Goal: Task Accomplishment & Management: Manage account settings

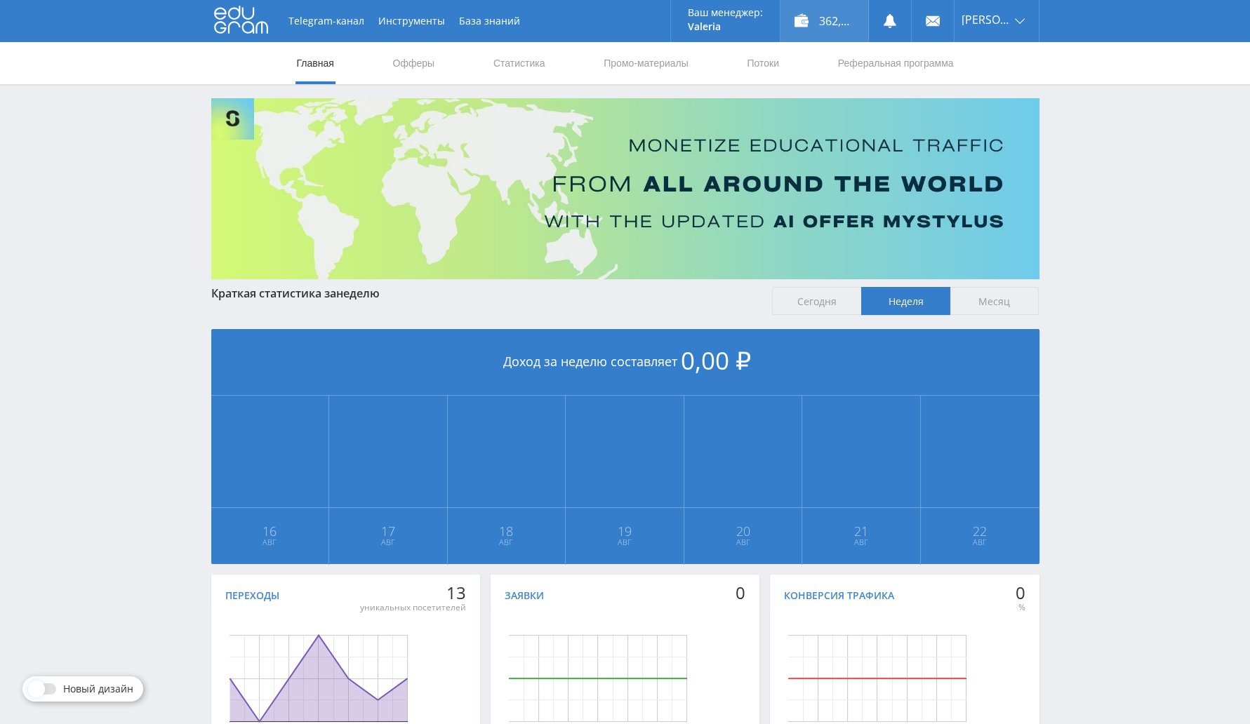
click at [827, 12] on div "362,00 ₽" at bounding box center [824, 21] width 88 height 42
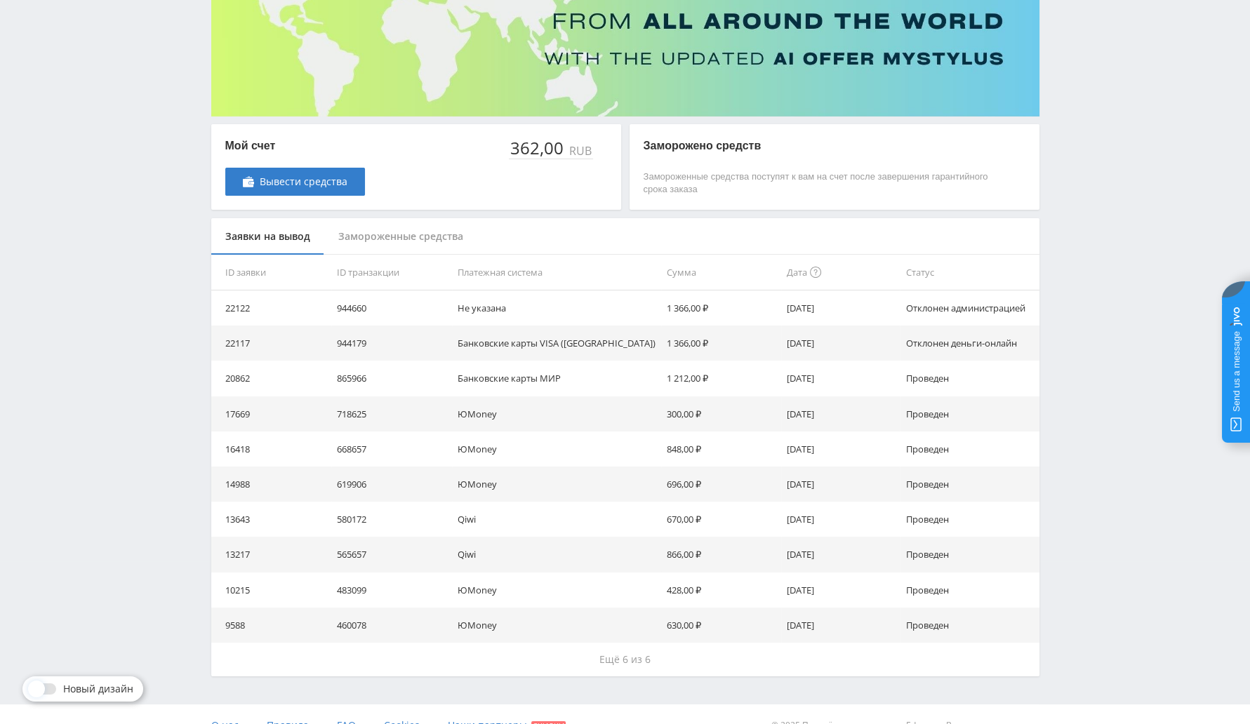
scroll to position [185, 0]
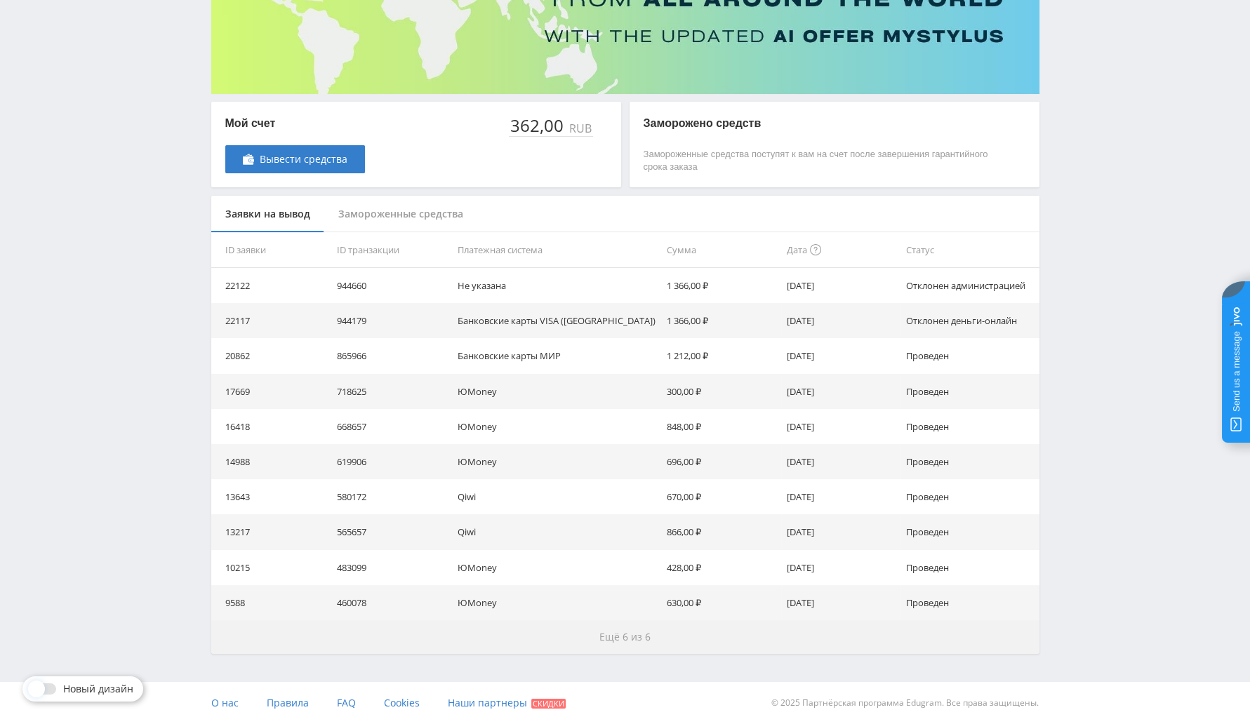
click at [641, 634] on span "Ещё 6 из 6" at bounding box center [624, 636] width 51 height 13
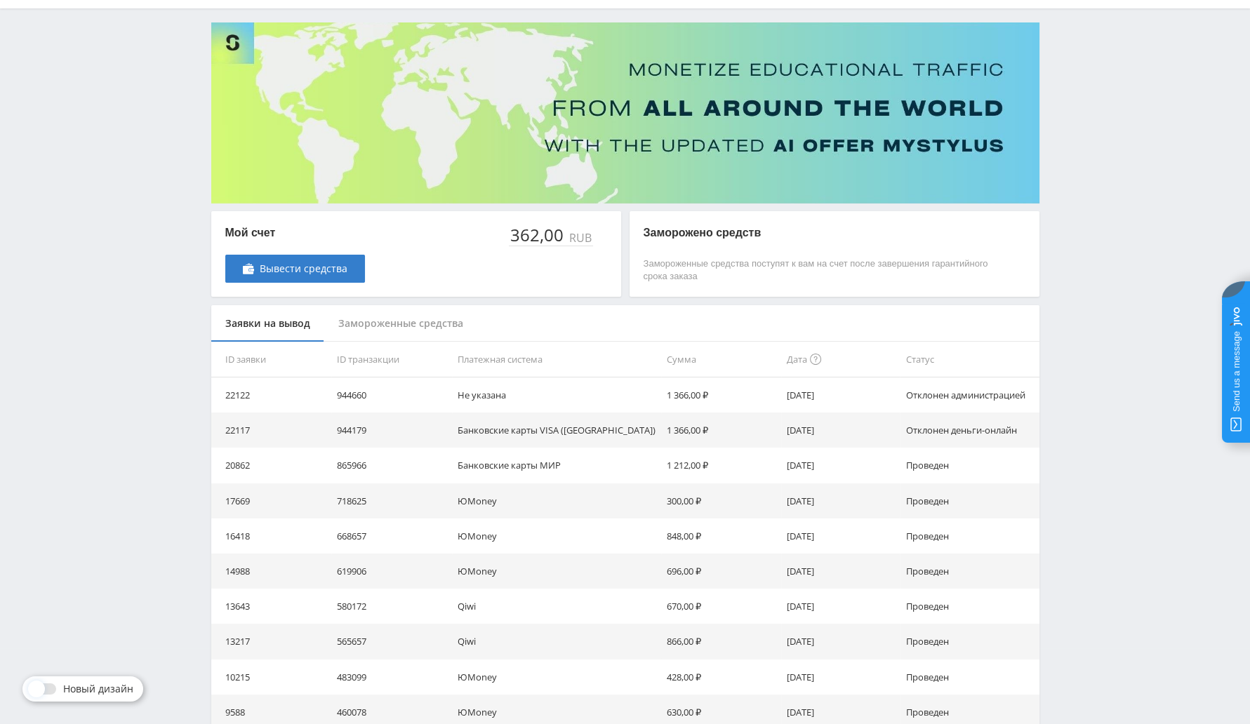
scroll to position [0, 0]
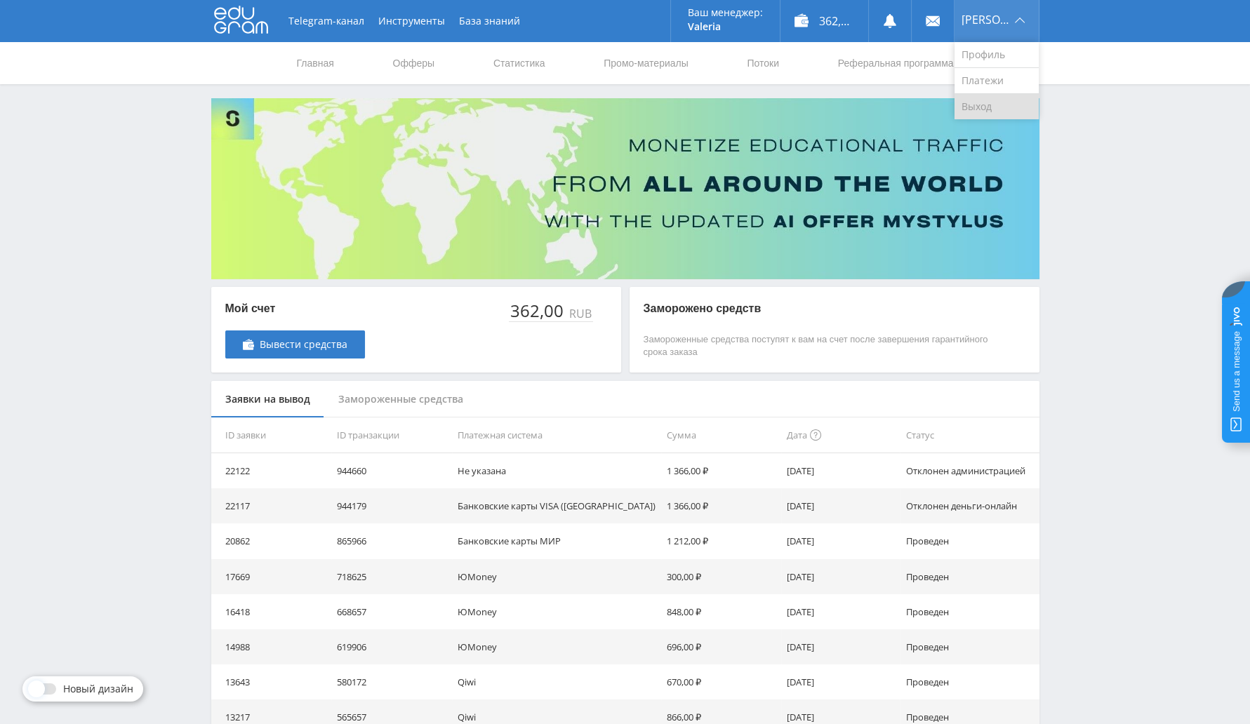
click at [979, 109] on link "Выход" at bounding box center [996, 106] width 84 height 25
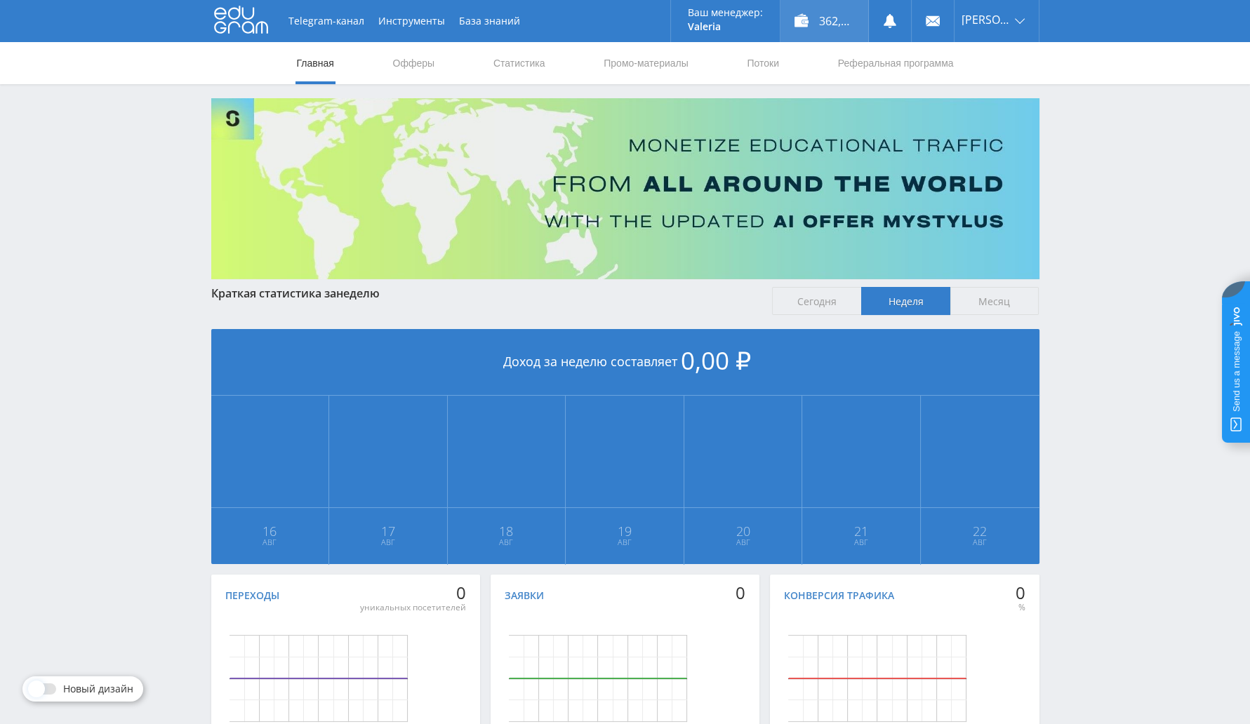
click at [828, 15] on div "362,00 ₽" at bounding box center [824, 21] width 88 height 42
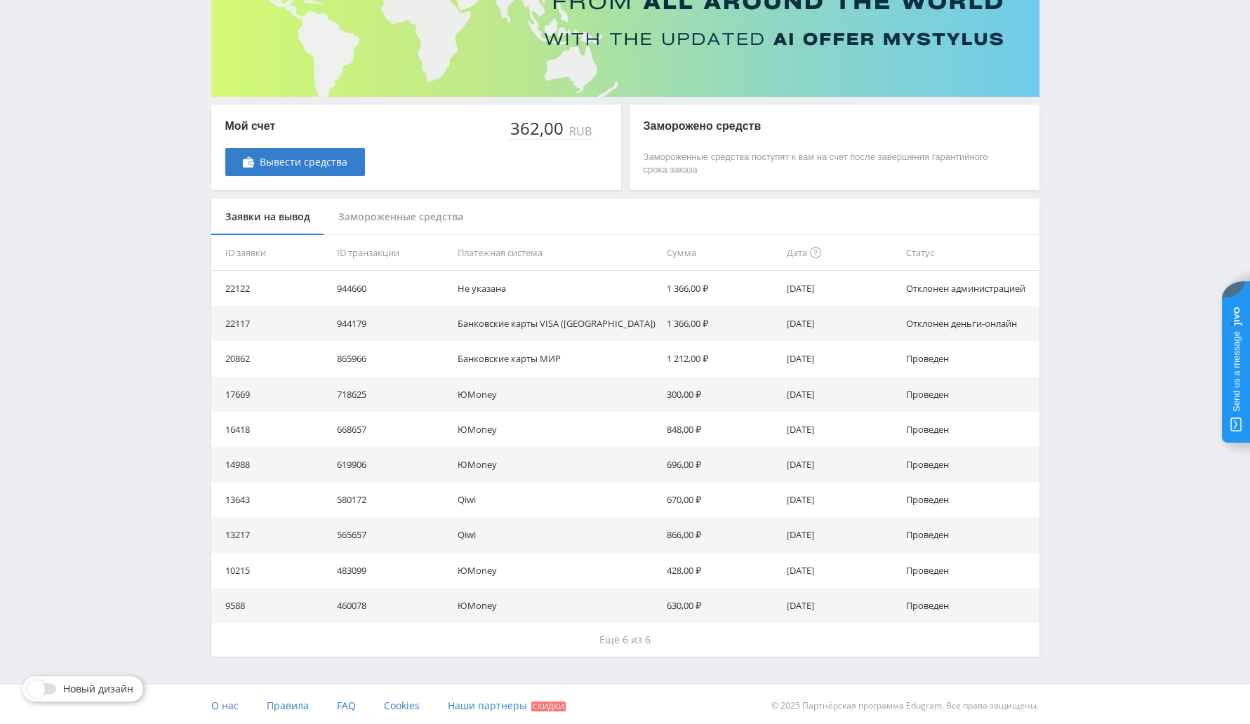
scroll to position [185, 0]
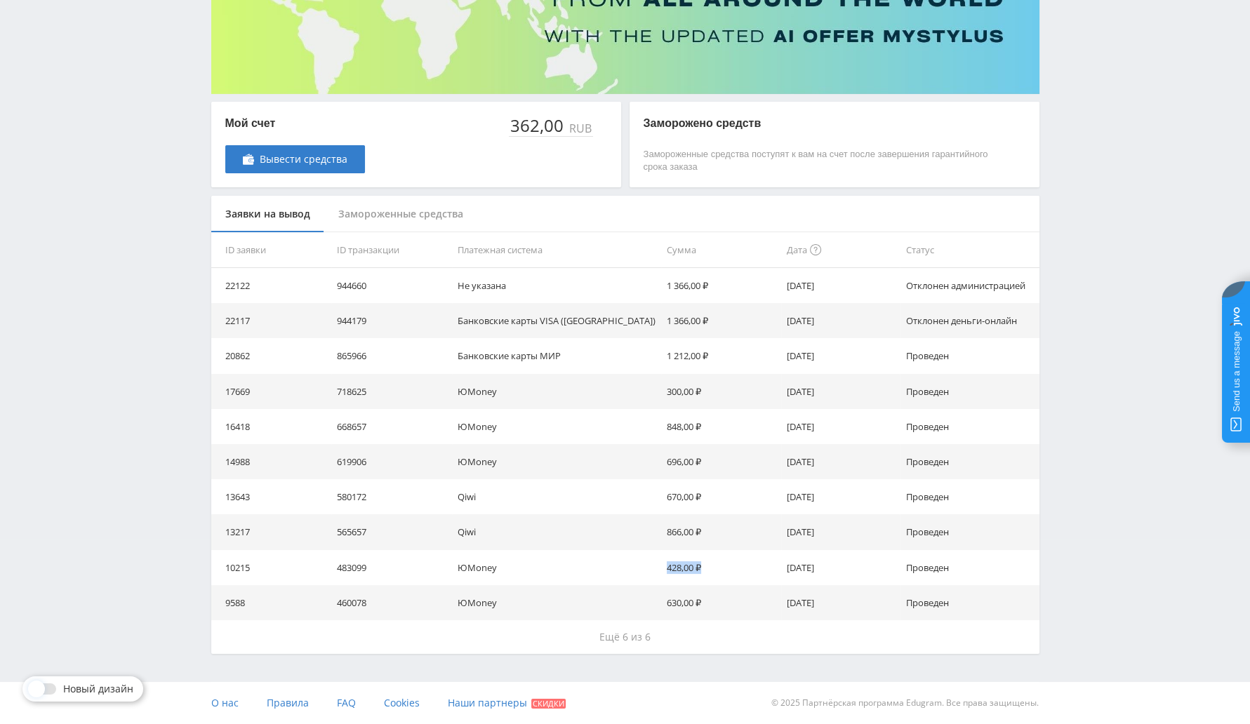
drag, startPoint x: 621, startPoint y: 566, endPoint x: 737, endPoint y: 576, distance: 116.9
click at [730, 576] on tr "10215 483099 ЮMoney 428,00 ₽ 28.06.2019 Проведен" at bounding box center [625, 567] width 828 height 35
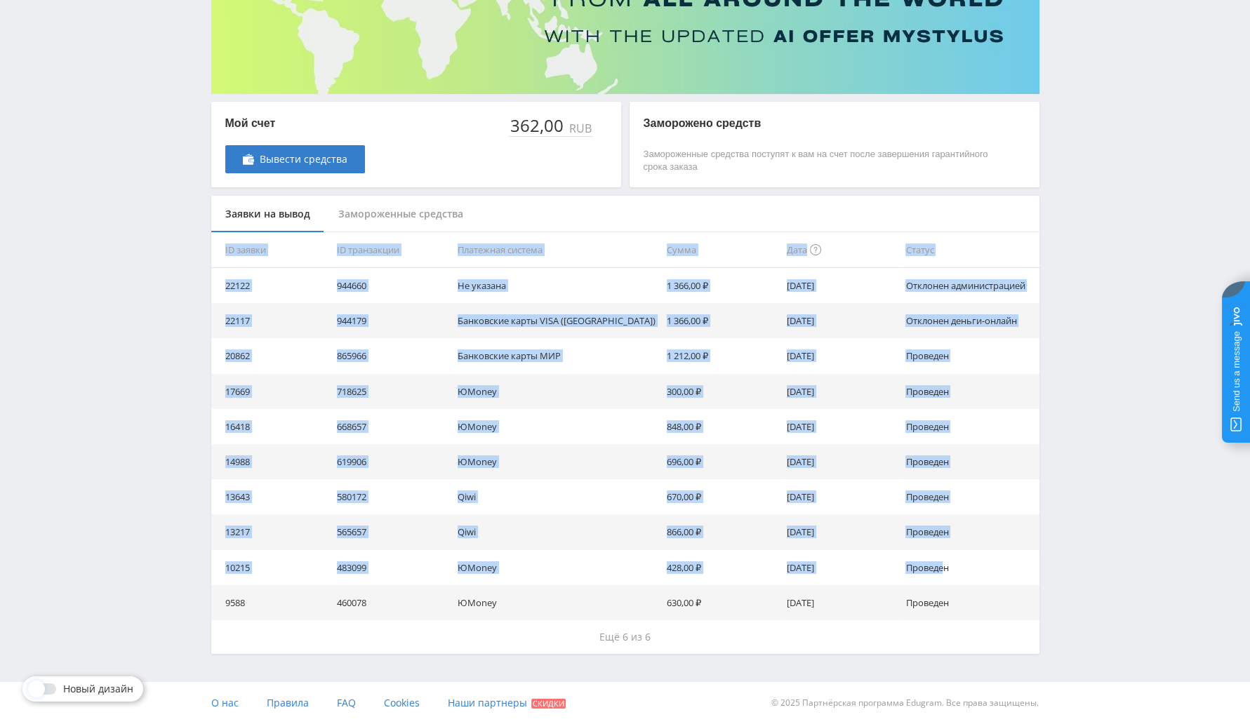
drag, startPoint x: 932, startPoint y: 560, endPoint x: 168, endPoint y: 565, distance: 763.4
click at [168, 565] on div "Telegram-канал Инструменты База знаний Ваш менеджер: Valeria Valeria Online @va…" at bounding box center [625, 269] width 1250 height 909
click at [268, 559] on td "10215" at bounding box center [271, 567] width 120 height 35
click at [327, 541] on td "13217" at bounding box center [271, 531] width 120 height 35
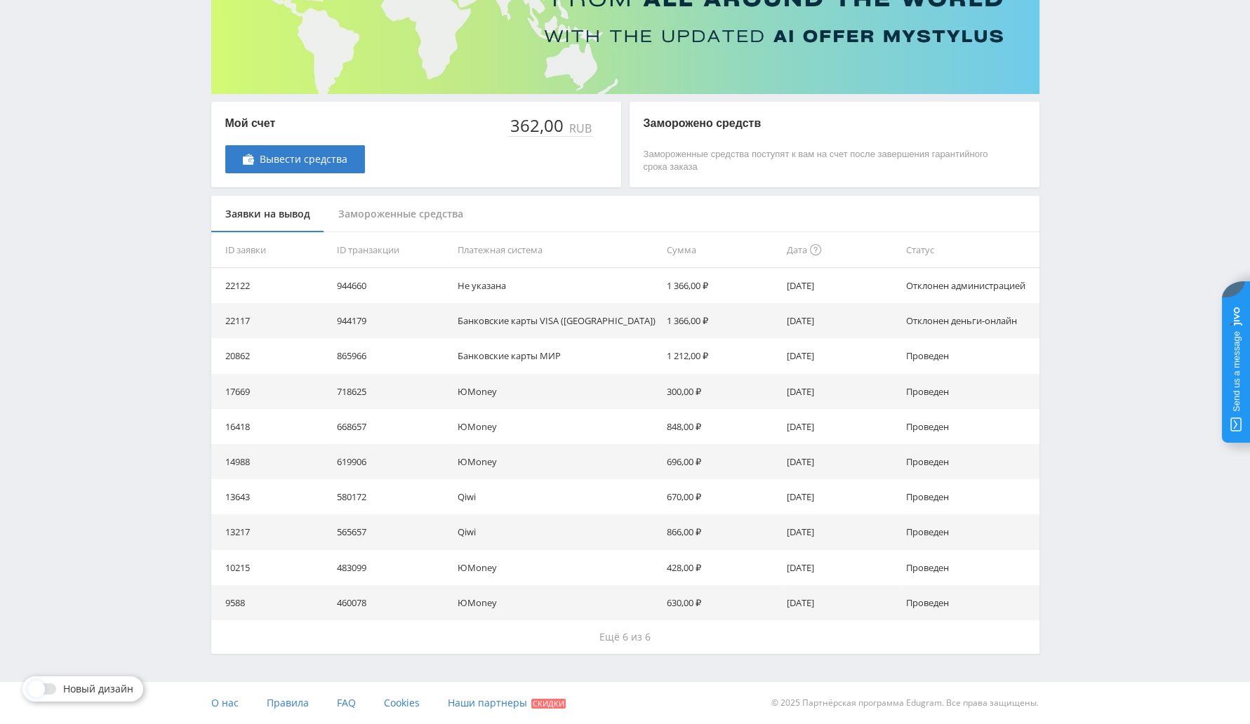
click at [484, 579] on td "ЮMoney" at bounding box center [556, 567] width 209 height 35
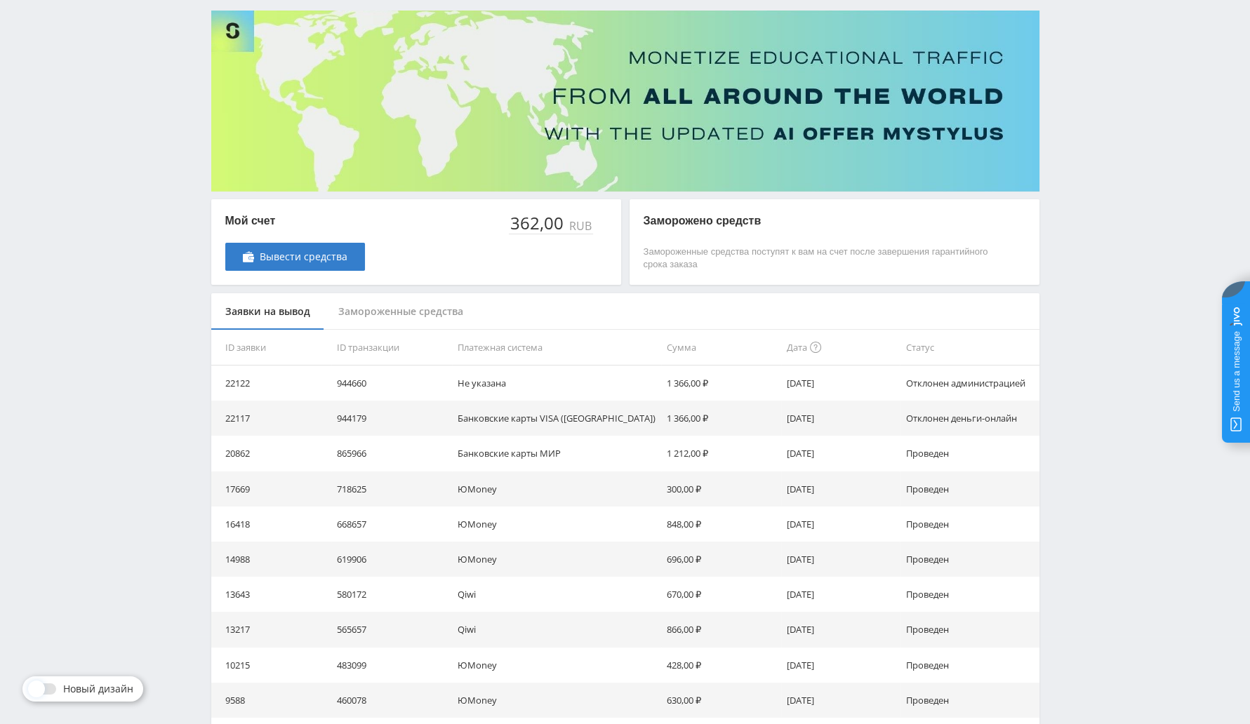
scroll to position [0, 0]
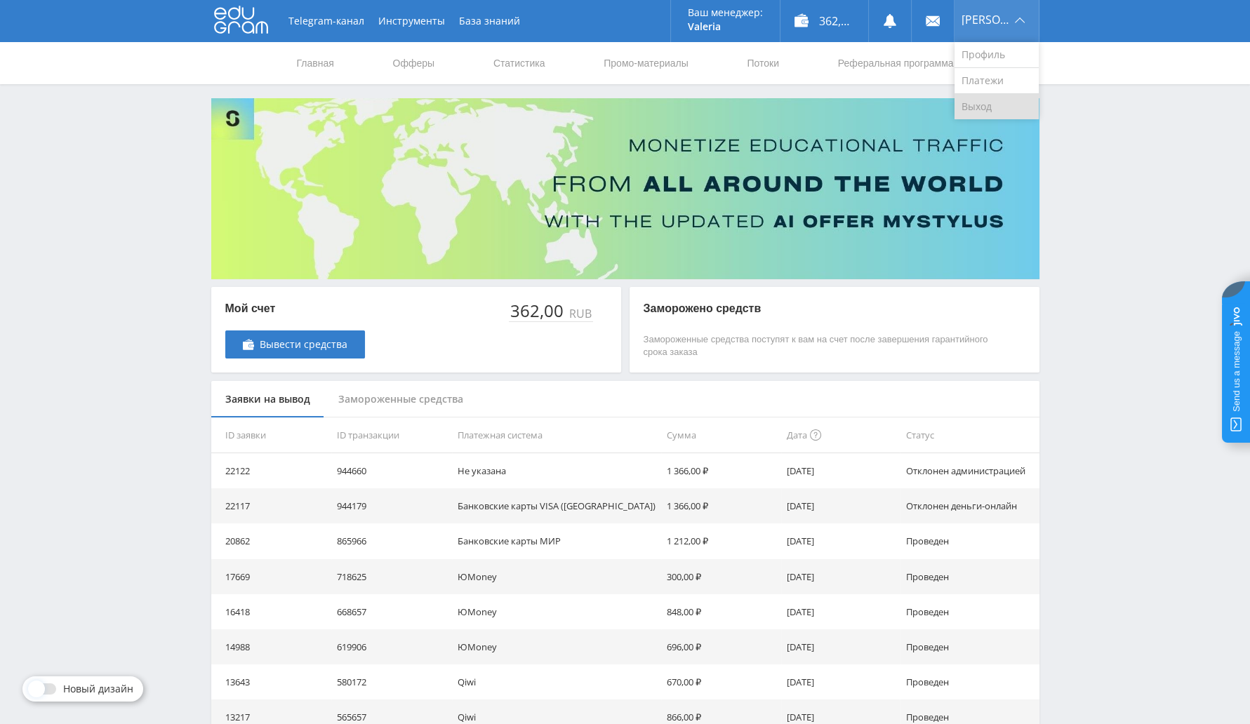
click at [990, 102] on link "Выход" at bounding box center [996, 106] width 84 height 25
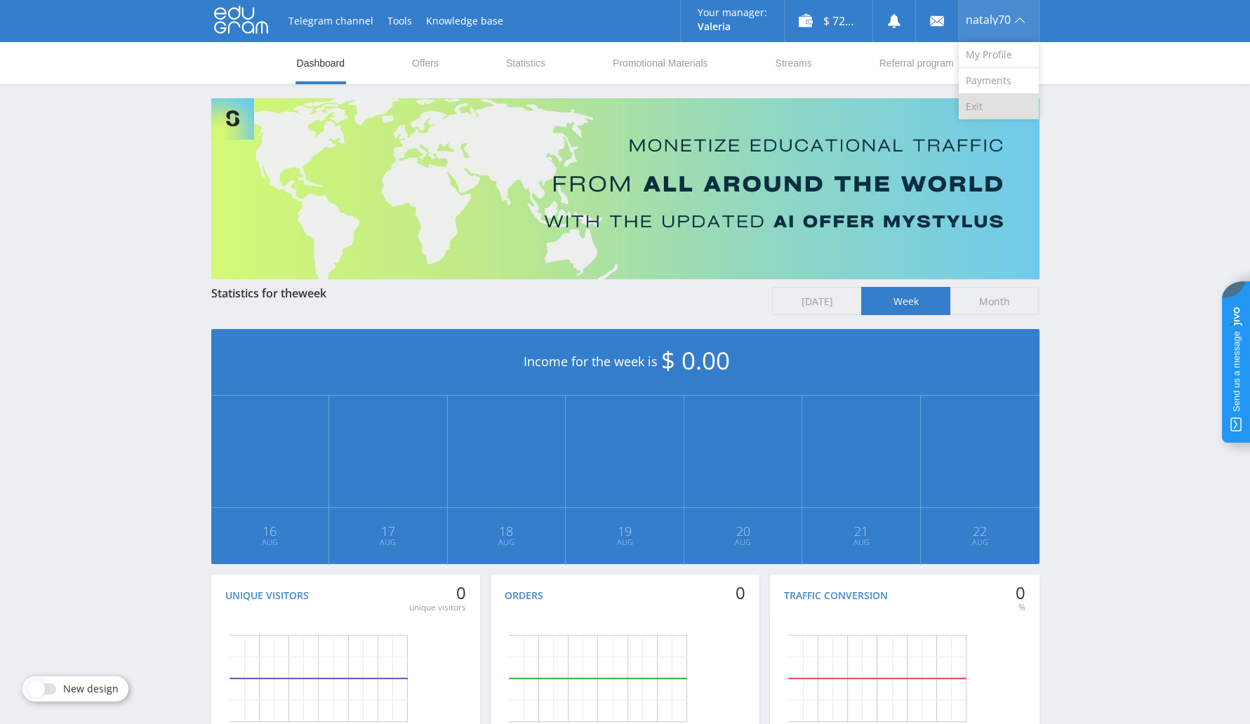
click at [1008, 112] on link "Exit" at bounding box center [998, 106] width 80 height 25
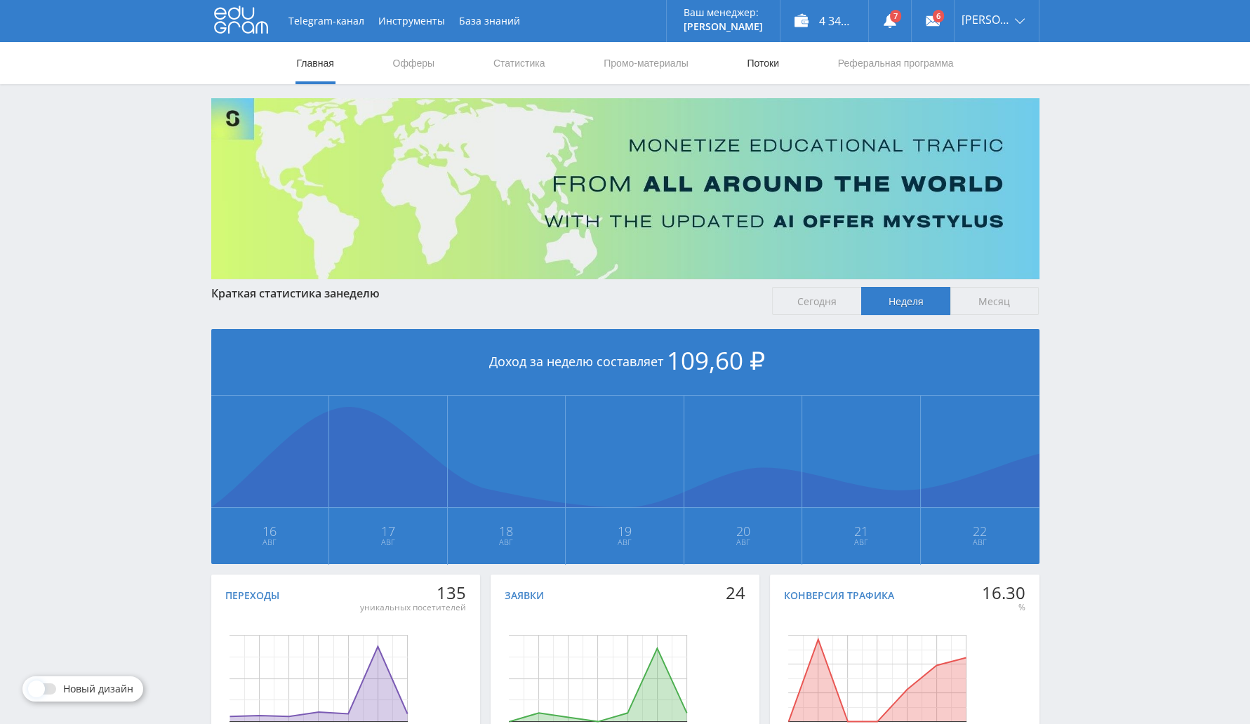
click at [756, 61] on link "Потоки" at bounding box center [762, 63] width 35 height 42
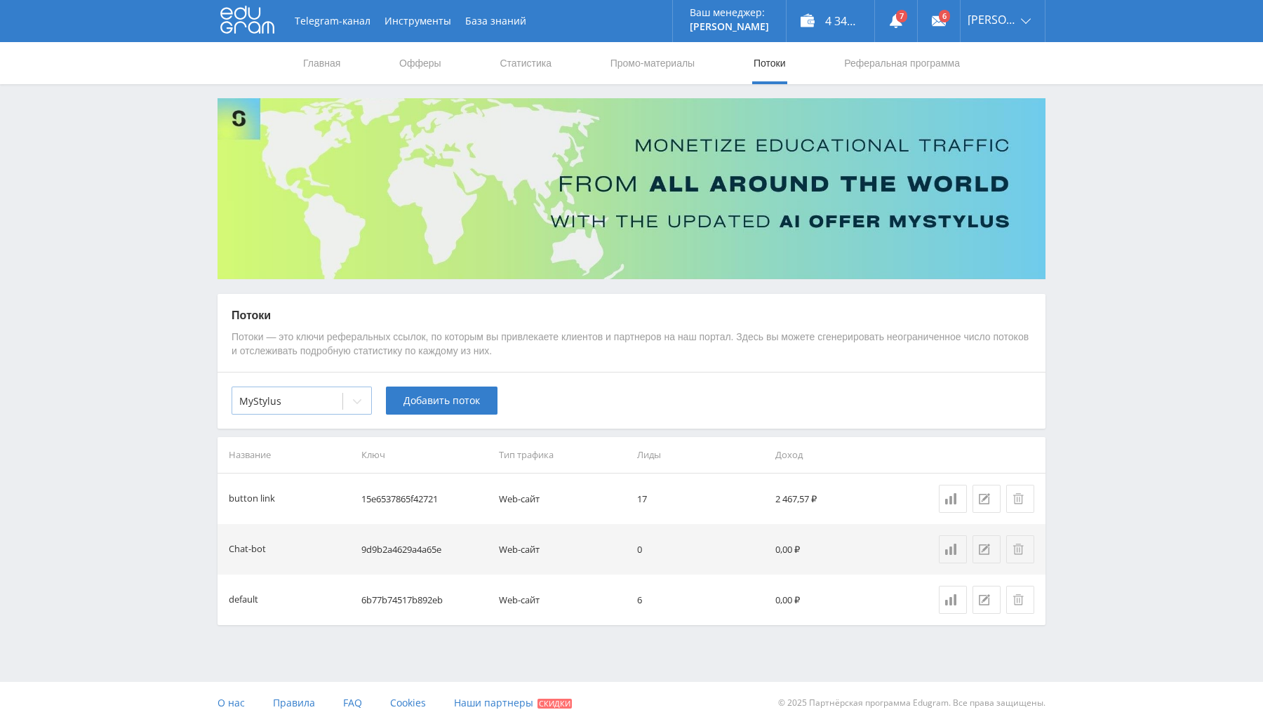
click at [362, 403] on icon at bounding box center [357, 401] width 11 height 11
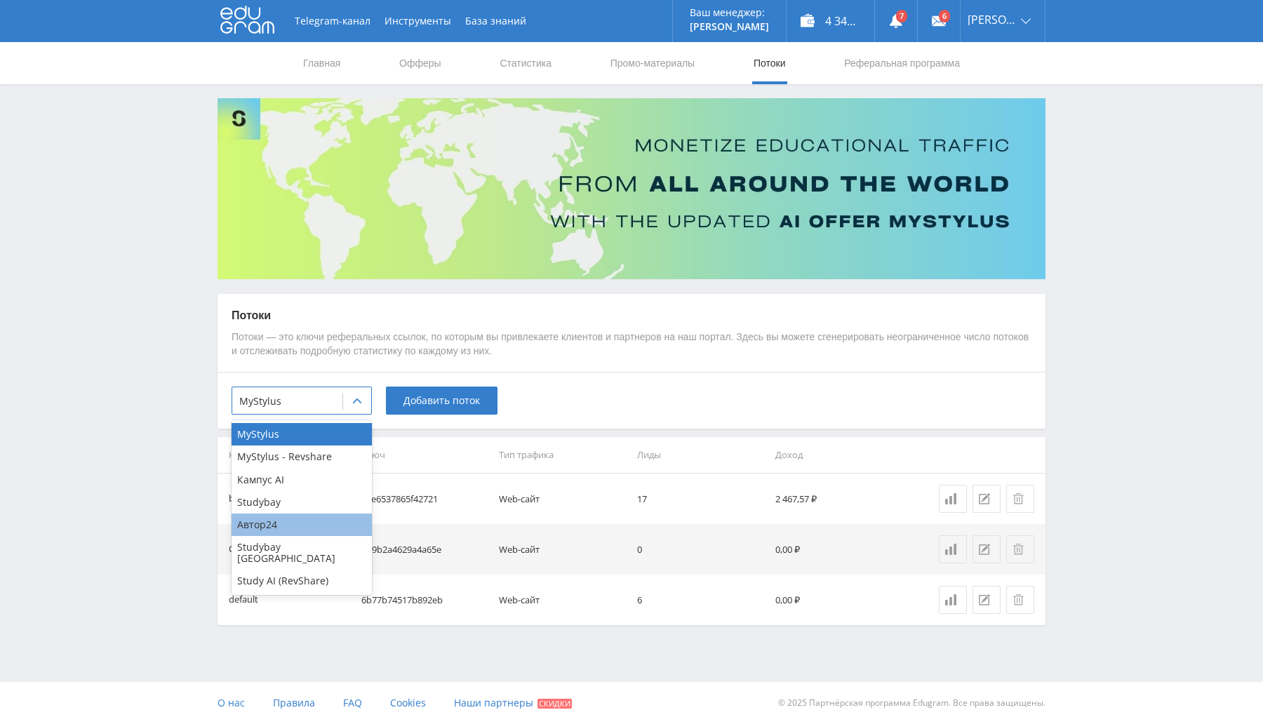
click at [300, 522] on div "Автор24" at bounding box center [302, 525] width 140 height 22
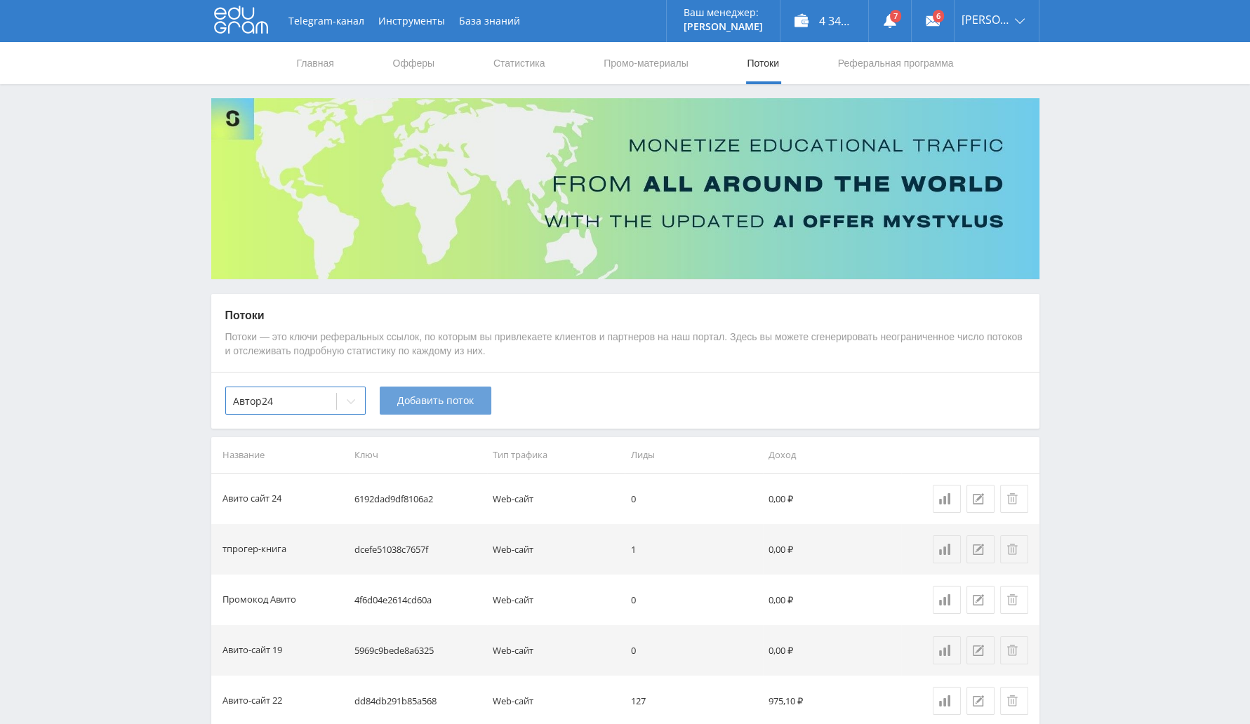
click at [446, 401] on span "Добавить поток" at bounding box center [435, 400] width 76 height 11
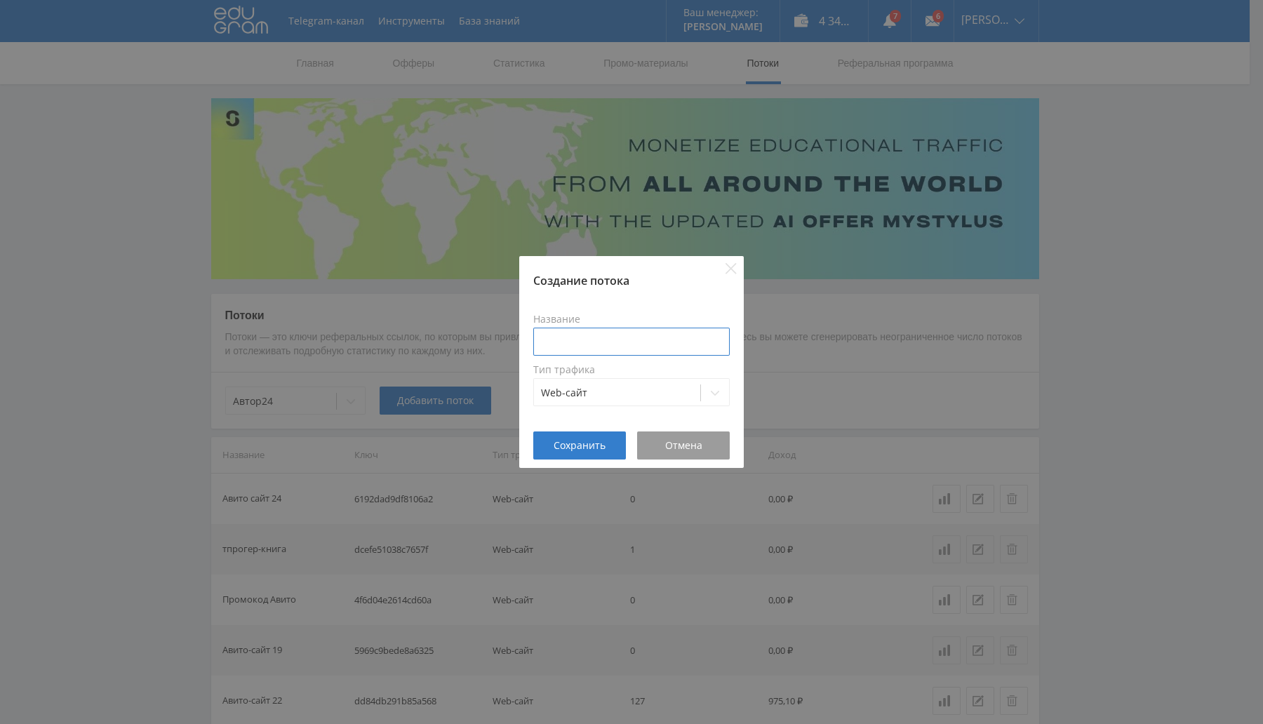
click at [551, 334] on input at bounding box center [631, 342] width 196 height 28
type input "Авито сайт 25"
click at [594, 441] on span "Сохранить" at bounding box center [580, 445] width 52 height 11
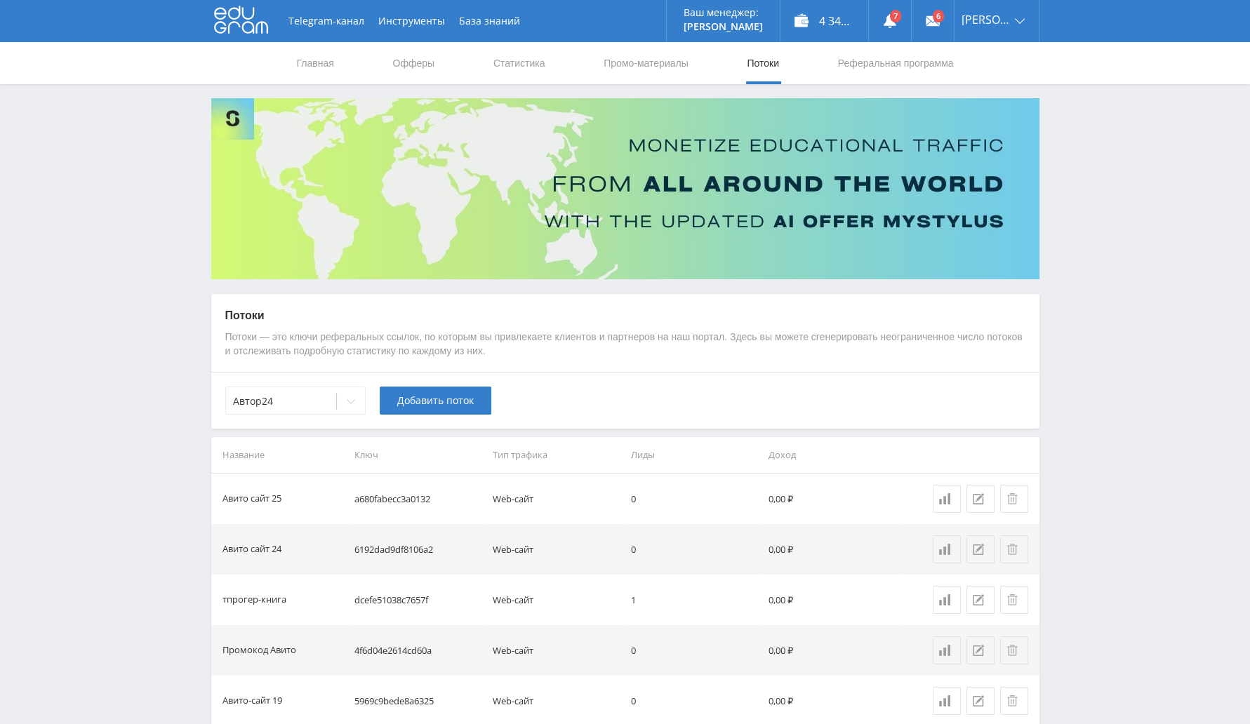
click at [403, 495] on td "a680fabecc3a0132" at bounding box center [418, 499] width 138 height 51
copy td "a680fabecc3a0132"
click at [312, 394] on div at bounding box center [281, 401] width 96 height 14
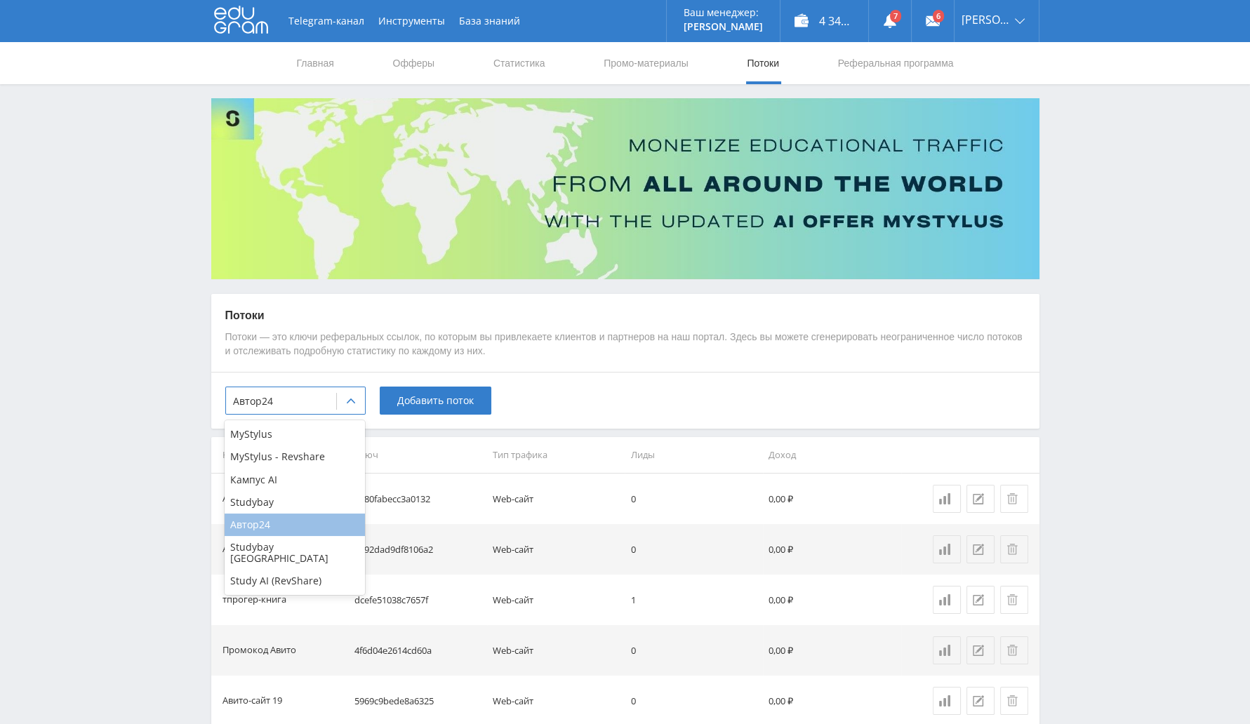
click at [272, 531] on div "Автор24" at bounding box center [295, 525] width 140 height 22
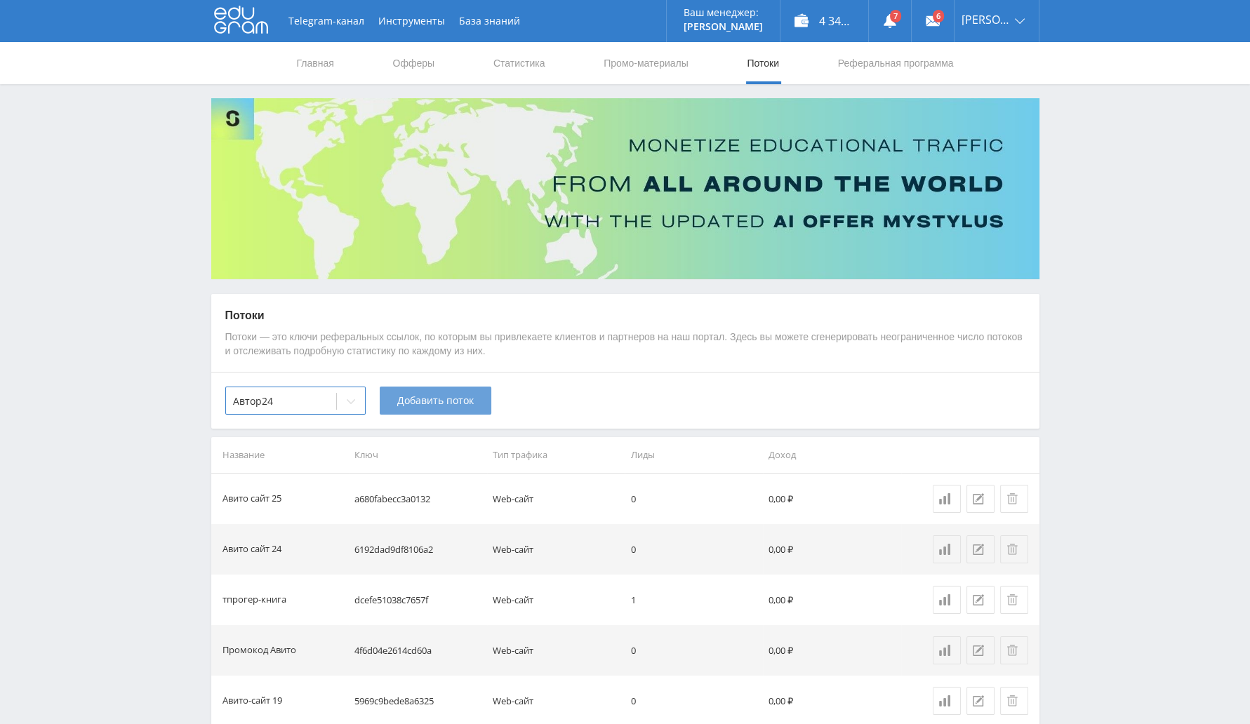
click at [456, 395] on span "Добавить поток" at bounding box center [435, 400] width 76 height 11
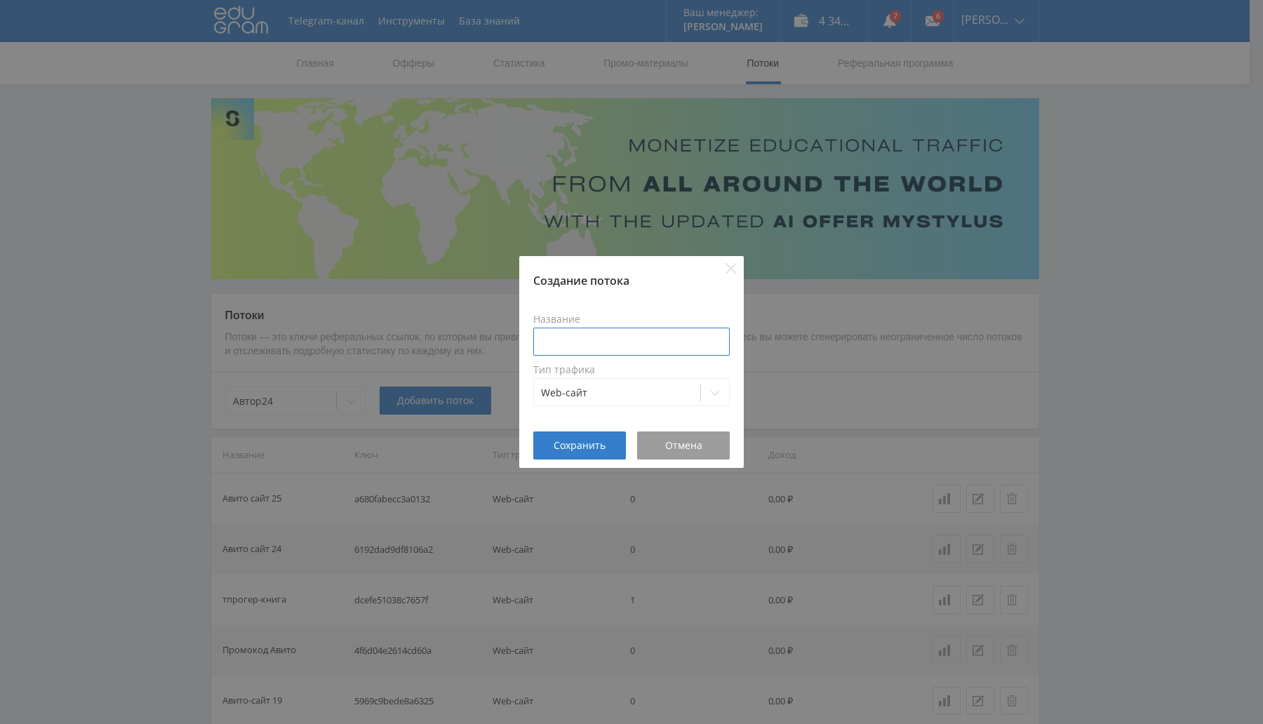
click at [593, 345] on input at bounding box center [631, 342] width 196 height 28
type input "а"
type input "Авито сайт 26"
click at [577, 440] on span "Сохранить" at bounding box center [580, 445] width 52 height 11
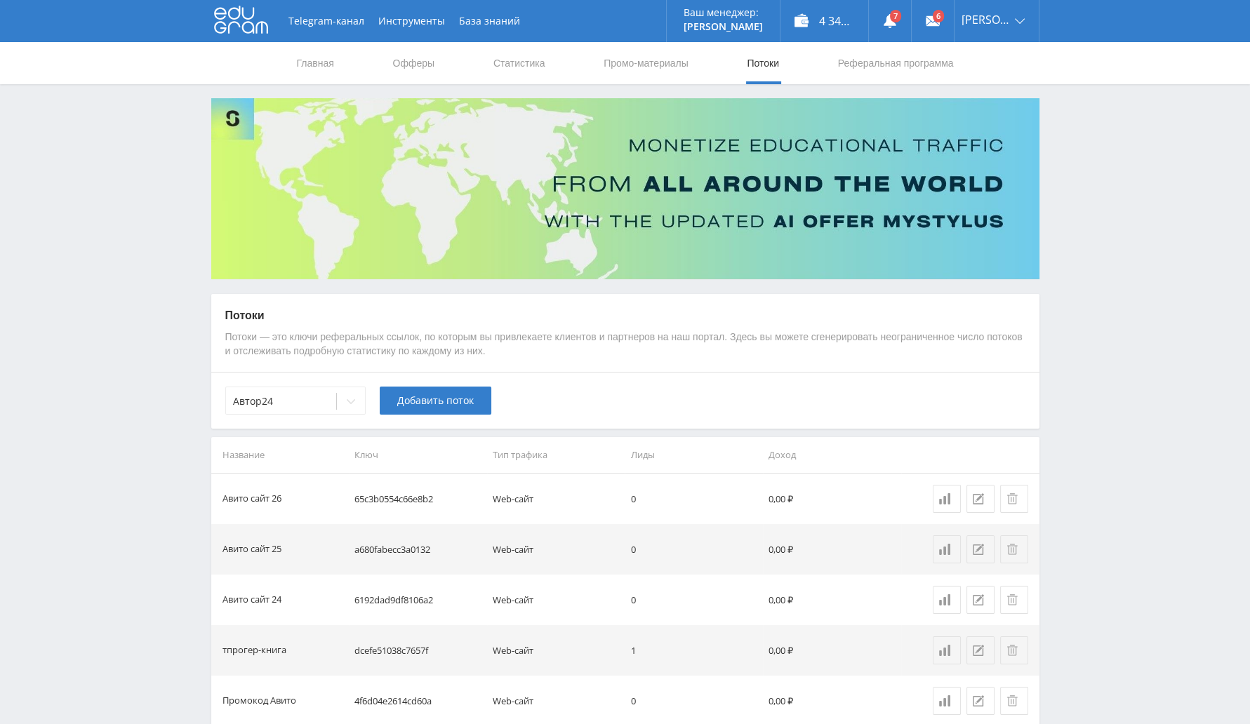
click at [402, 496] on td "65c3b0554c66e8b2" at bounding box center [418, 499] width 138 height 51
copy td "65c3b0554c66e8b2"
click at [425, 440] on th "Ключ" at bounding box center [418, 455] width 138 height 36
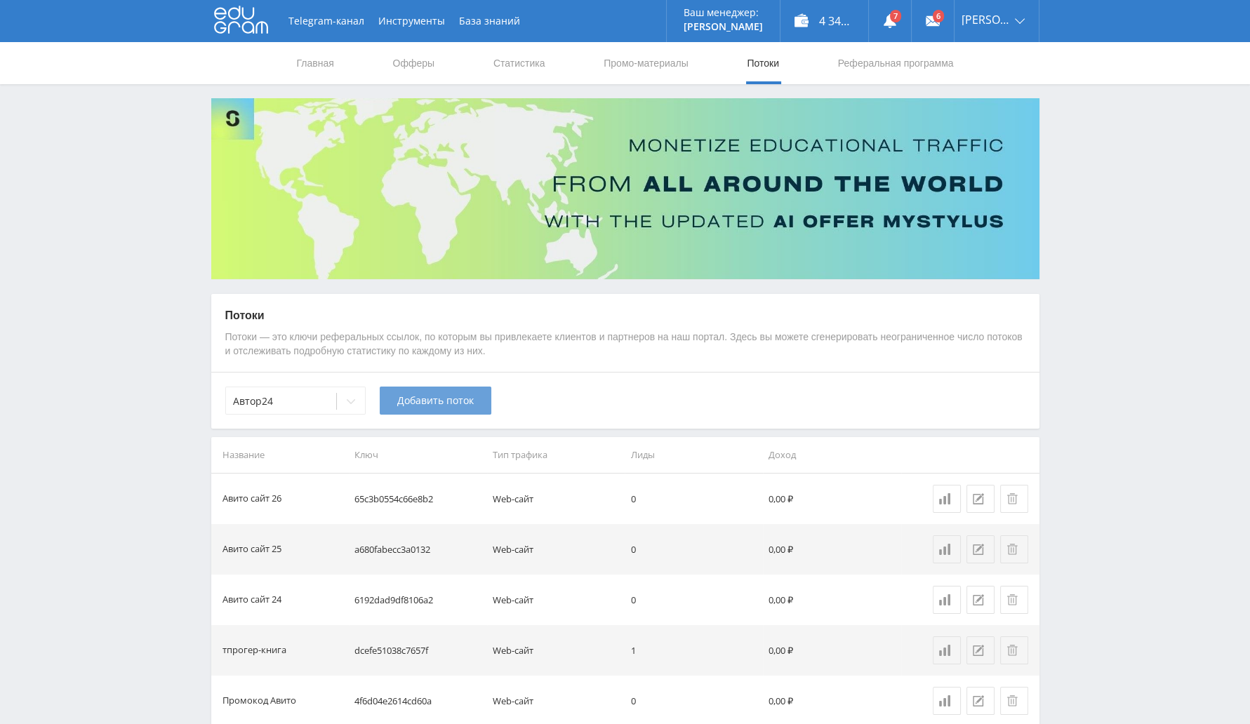
click at [439, 398] on span "Добавить поток" at bounding box center [435, 400] width 76 height 11
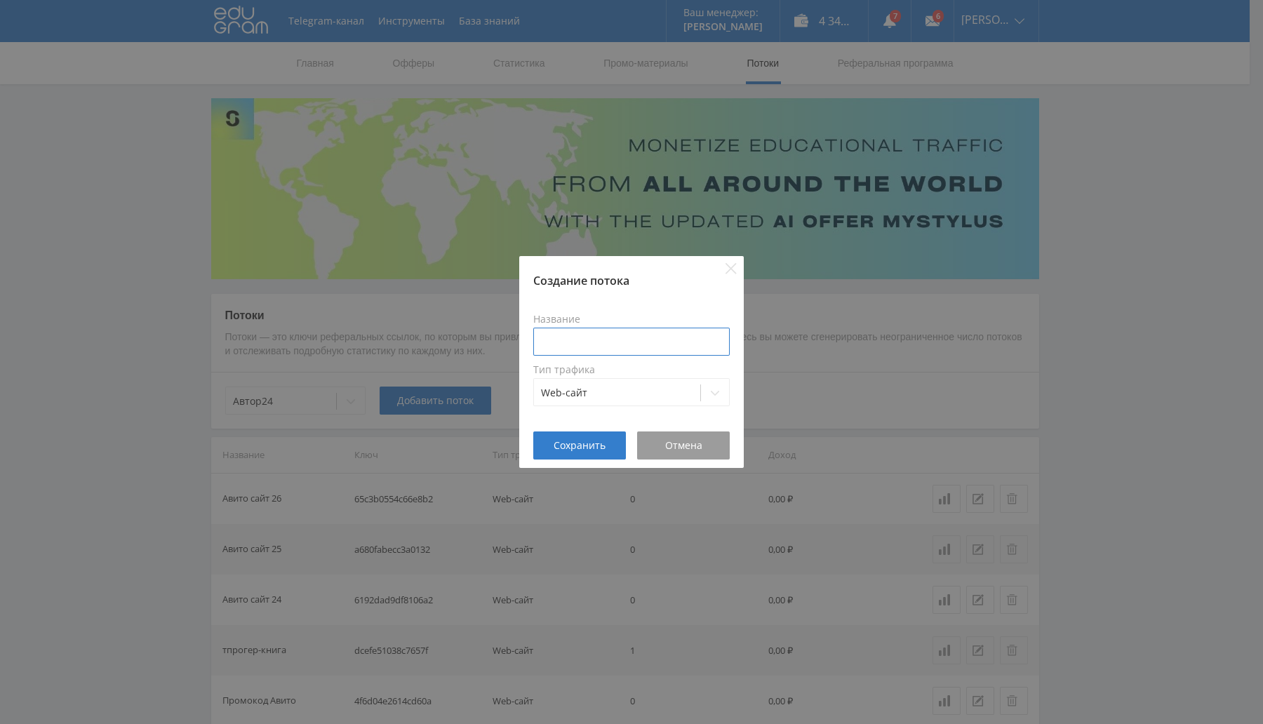
click at [567, 340] on input at bounding box center [631, 342] width 196 height 28
type input "я"
type input "Авито сайт 27"
click at [596, 440] on span "Сохранить" at bounding box center [580, 445] width 52 height 11
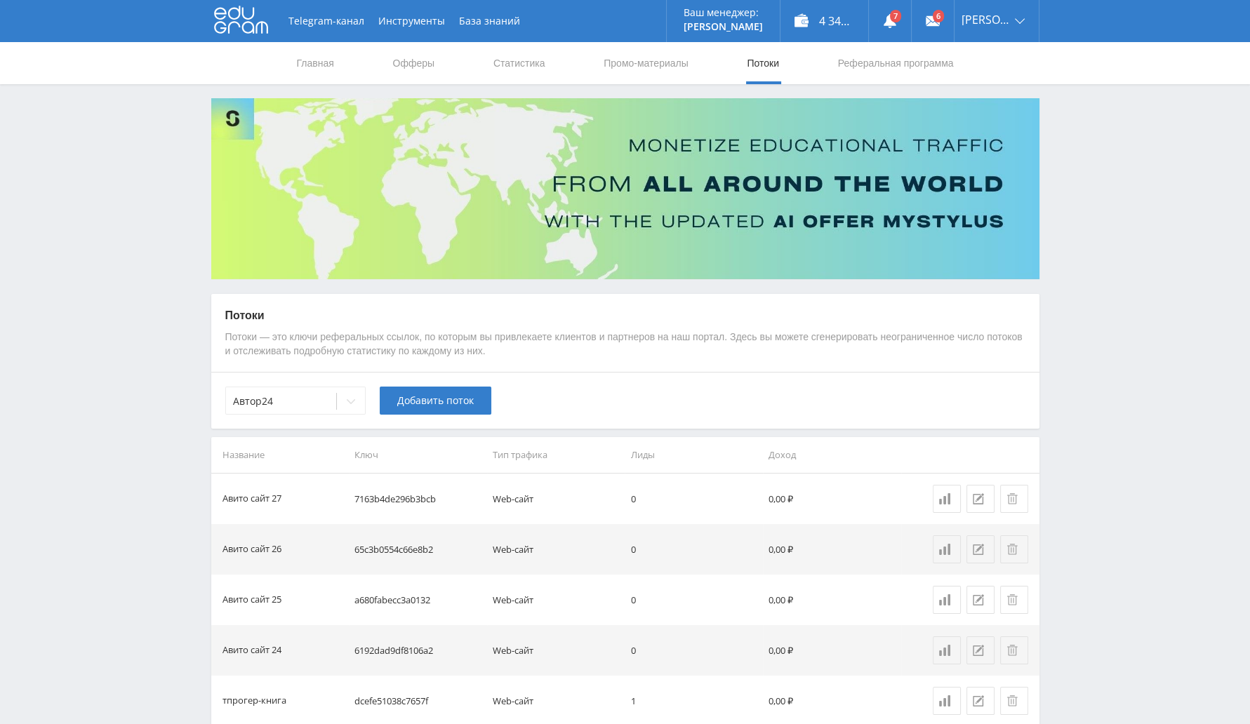
click at [364, 493] on td "7163b4de296b3bcb" at bounding box center [418, 499] width 138 height 51
copy td "7163b4de296b3bcb"
click at [316, 480] on td "Авито сайт 27" at bounding box center [280, 499] width 138 height 51
click at [439, 395] on span "Добавить поток" at bounding box center [435, 400] width 76 height 11
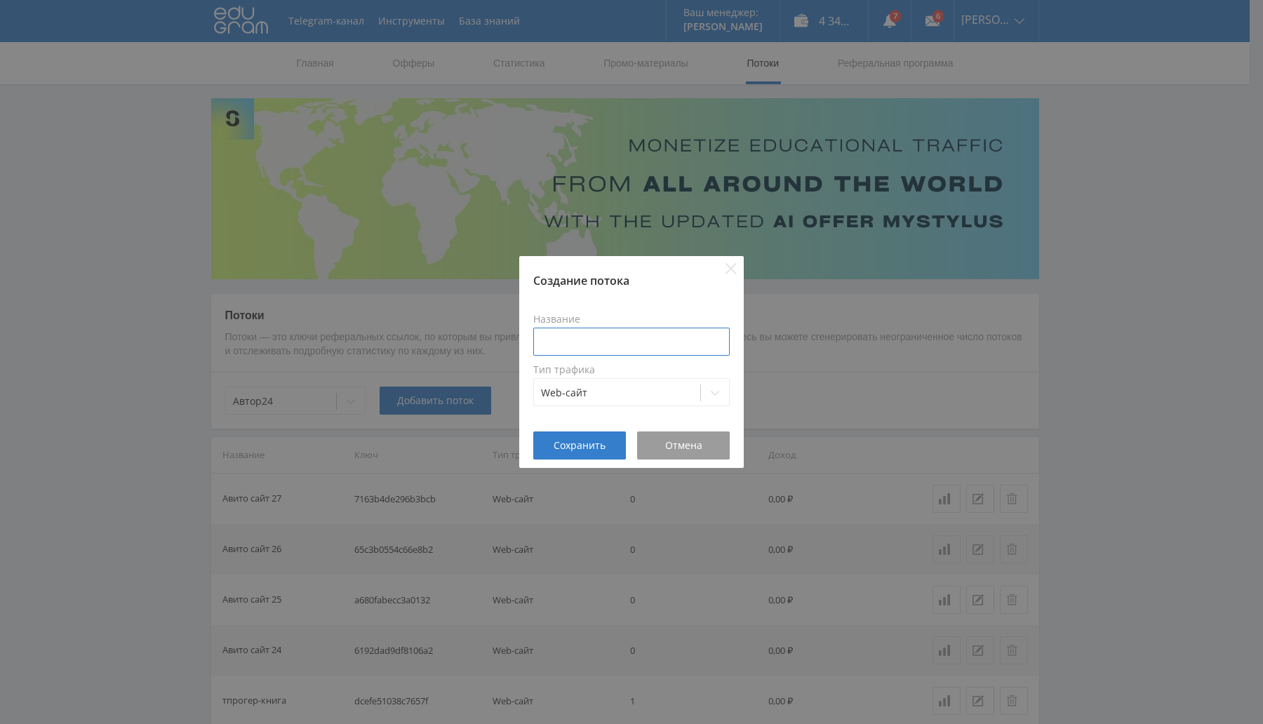
click at [545, 336] on input at bounding box center [631, 342] width 196 height 28
type input "Авито сайт 28"
click at [594, 448] on span "Сохранить" at bounding box center [580, 445] width 52 height 11
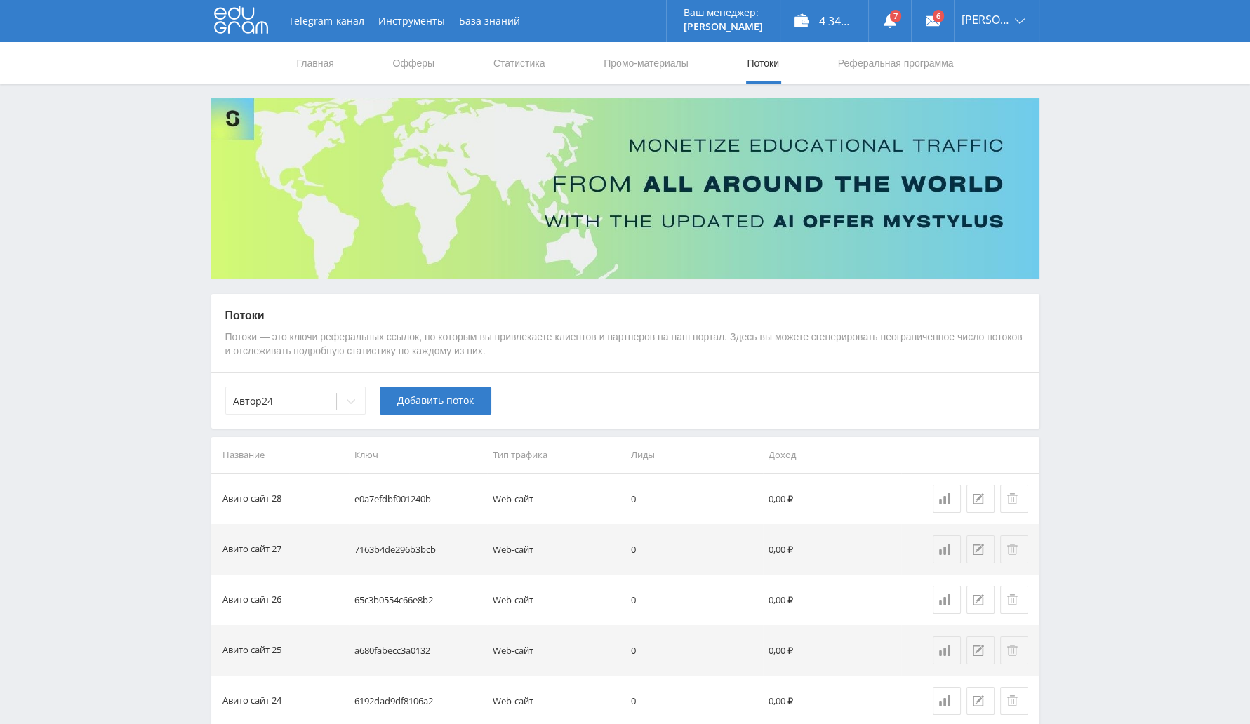
click at [391, 494] on td "e0a7efdbf001240b" at bounding box center [418, 499] width 138 height 51
copy td "e0a7efdbf001240b"
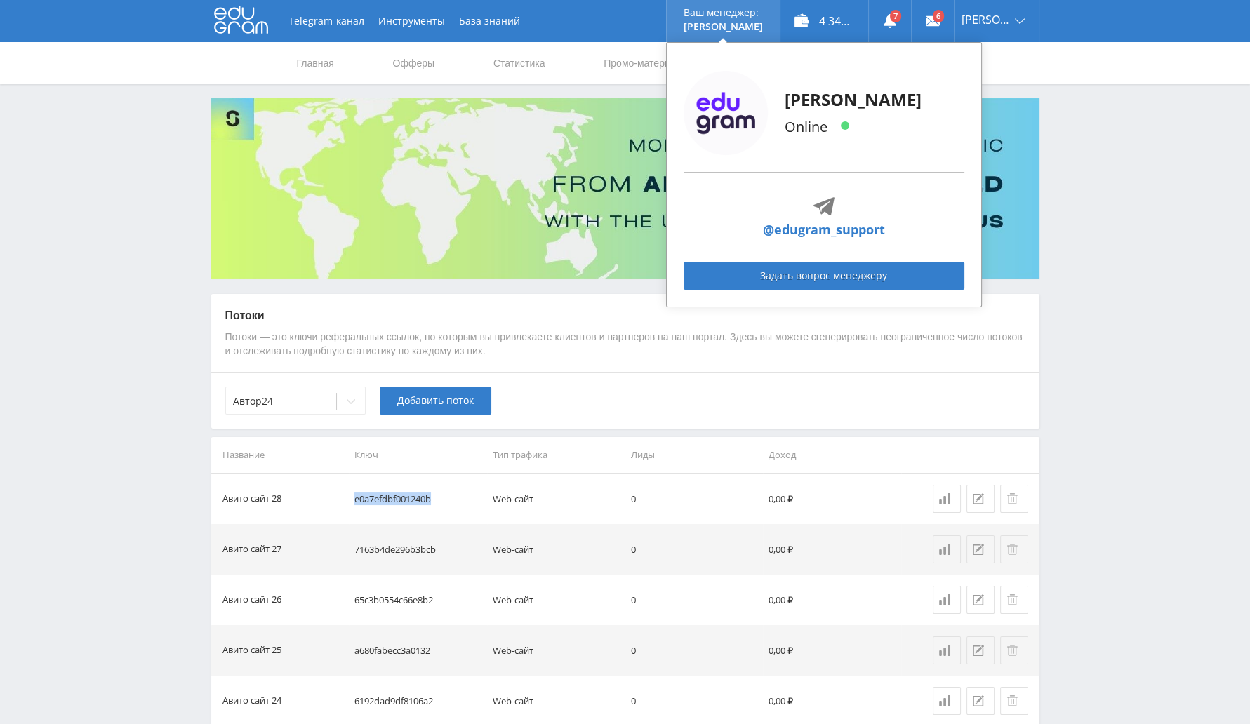
copy td "e0a7efdbf001240b"
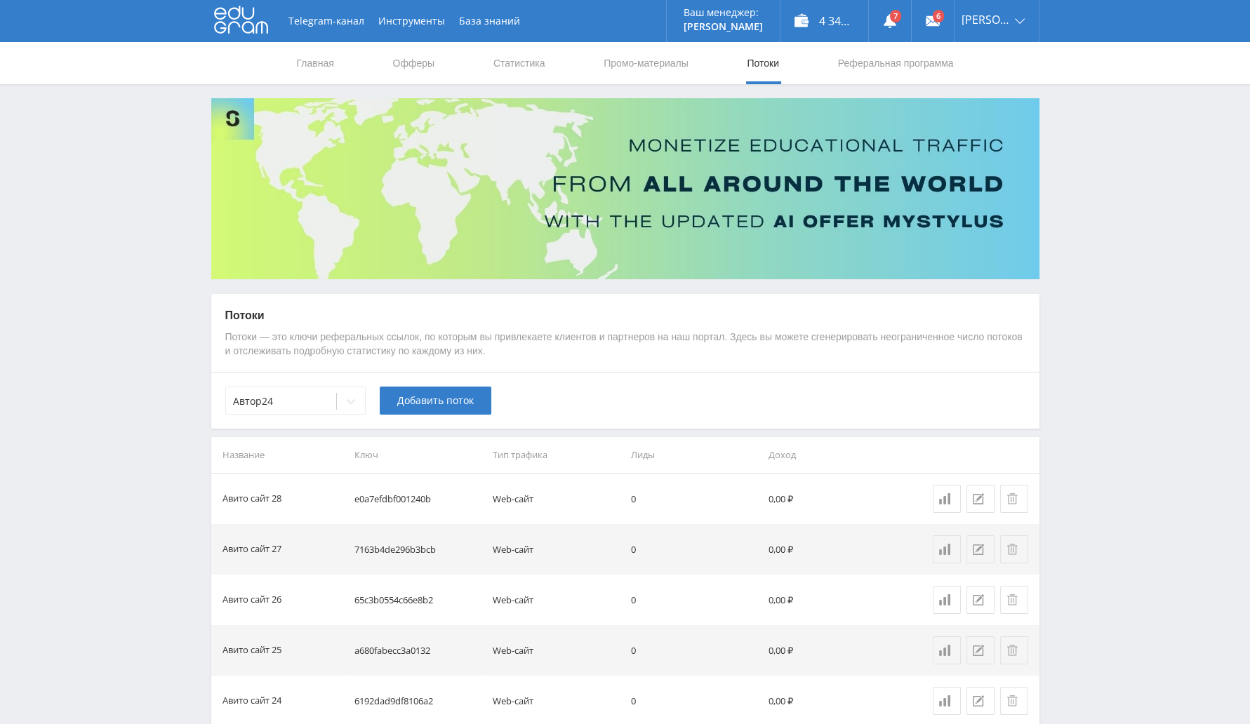
click at [428, 552] on td "7163b4de296b3bcb" at bounding box center [418, 549] width 138 height 51
drag, startPoint x: 432, startPoint y: 493, endPoint x: 356, endPoint y: 497, distance: 76.6
click at [356, 497] on td "e0a7efdbf001240b" at bounding box center [418, 499] width 138 height 51
copy td "e0a7efdbf001240b"
click at [612, 487] on td "Web-сайт" at bounding box center [556, 499] width 138 height 51
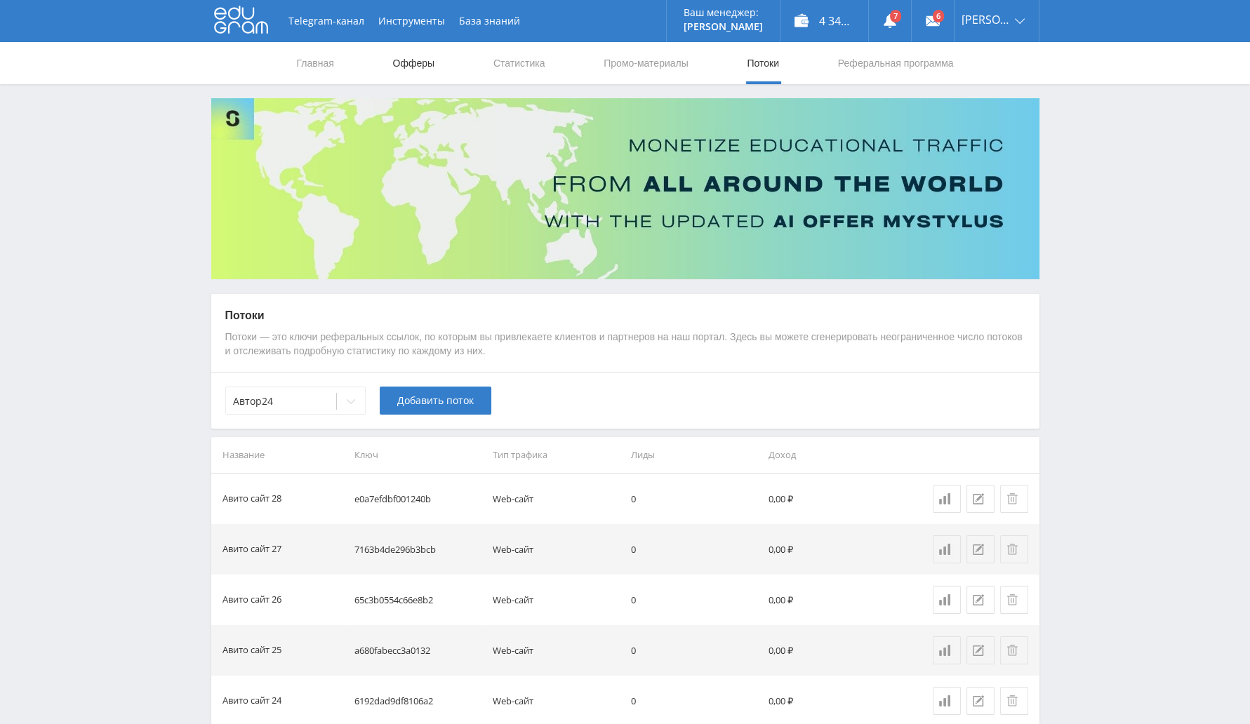
click at [403, 67] on link "Офферы" at bounding box center [414, 63] width 45 height 42
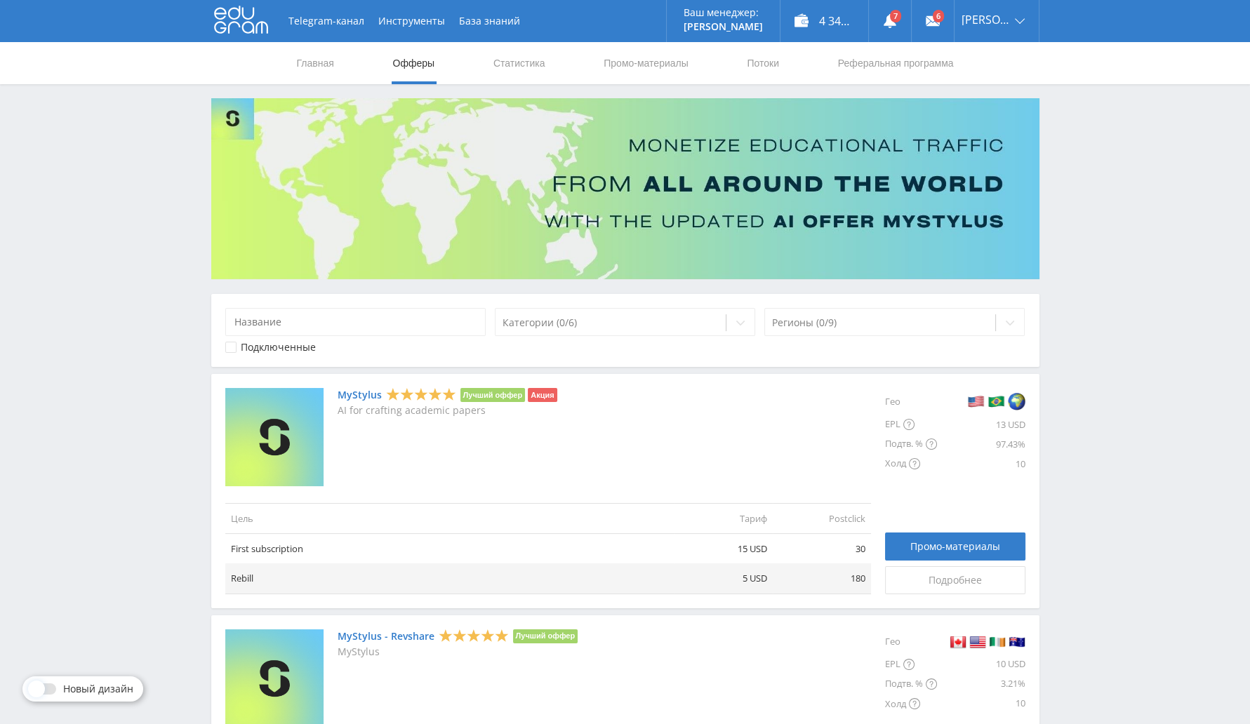
click at [806, 67] on nav "Главная Офферы Статистика Промо-материалы Потоки Реферальная программа" at bounding box center [625, 63] width 660 height 42
click at [765, 60] on link "Потоки" at bounding box center [762, 63] width 35 height 42
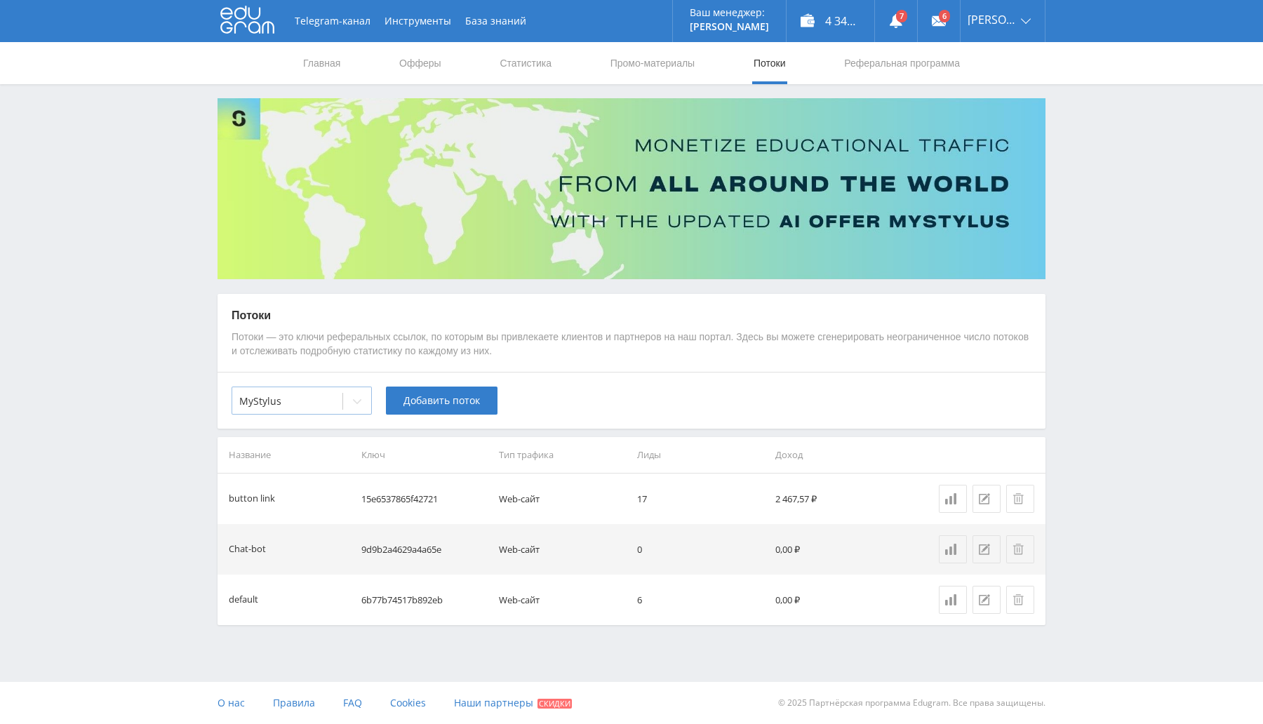
click at [302, 398] on div at bounding box center [287, 401] width 96 height 14
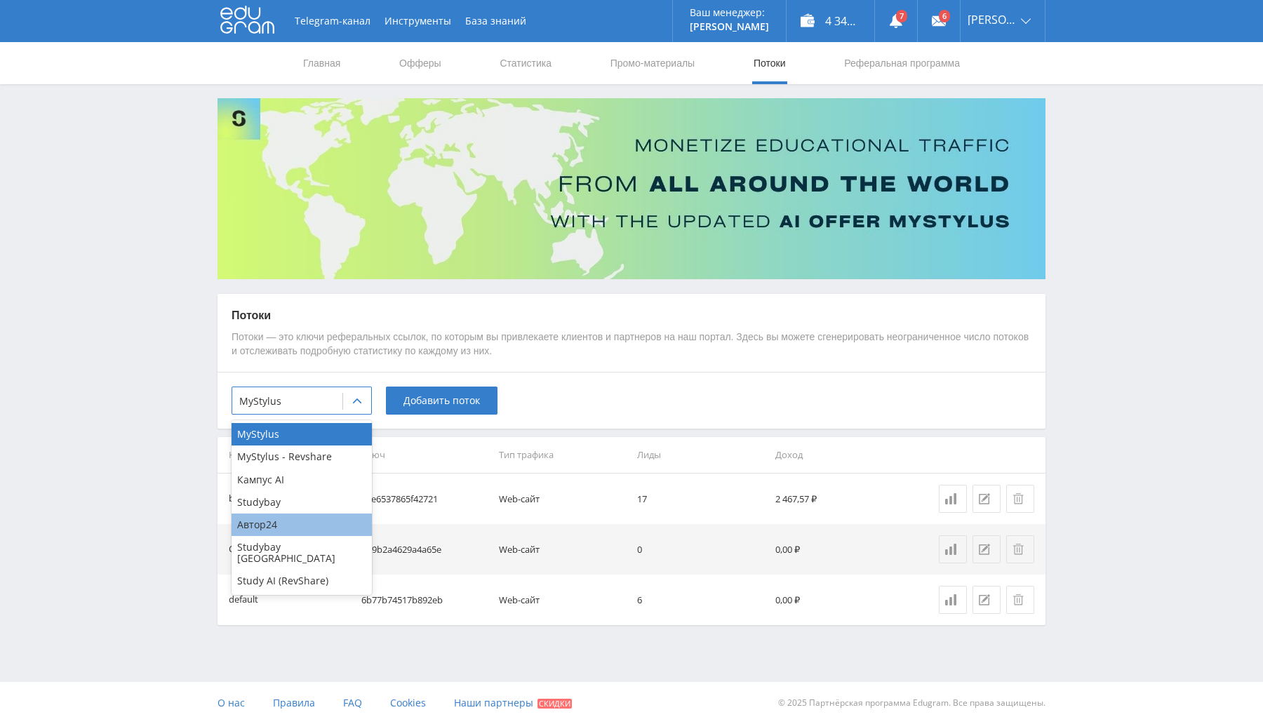
click at [267, 530] on div "Автор24" at bounding box center [302, 525] width 140 height 22
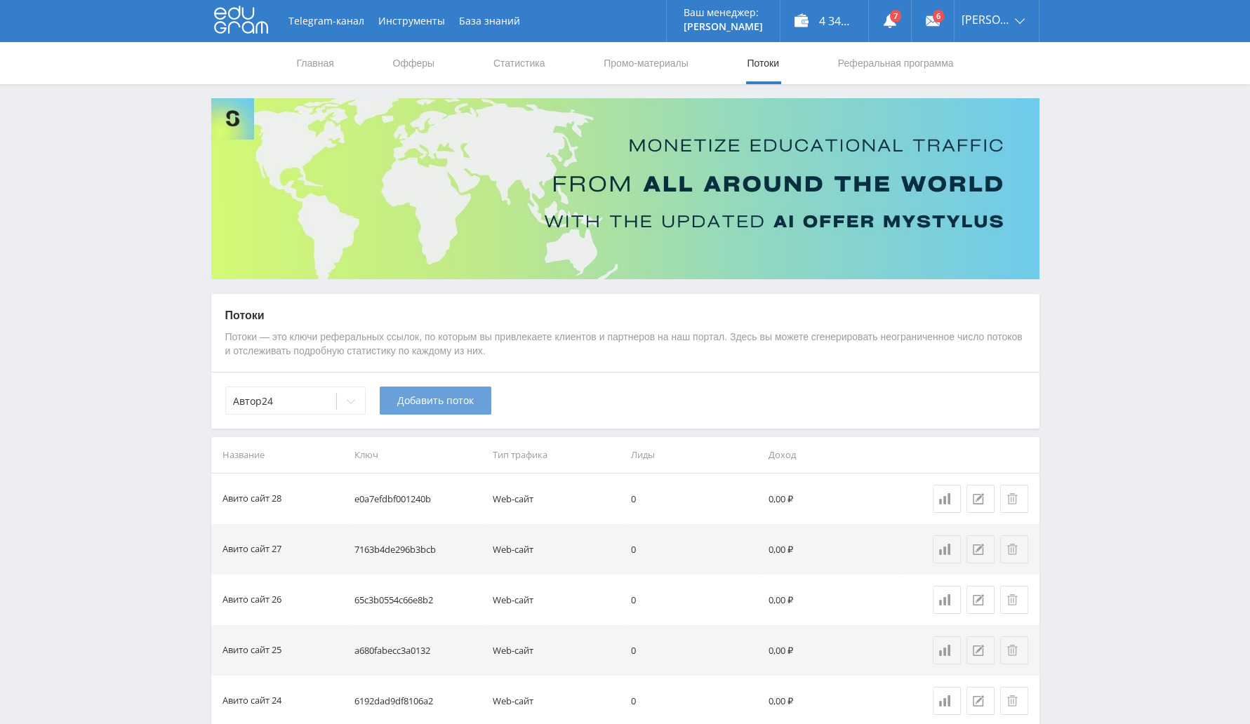
click at [425, 401] on span "Добавить поток" at bounding box center [435, 400] width 76 height 11
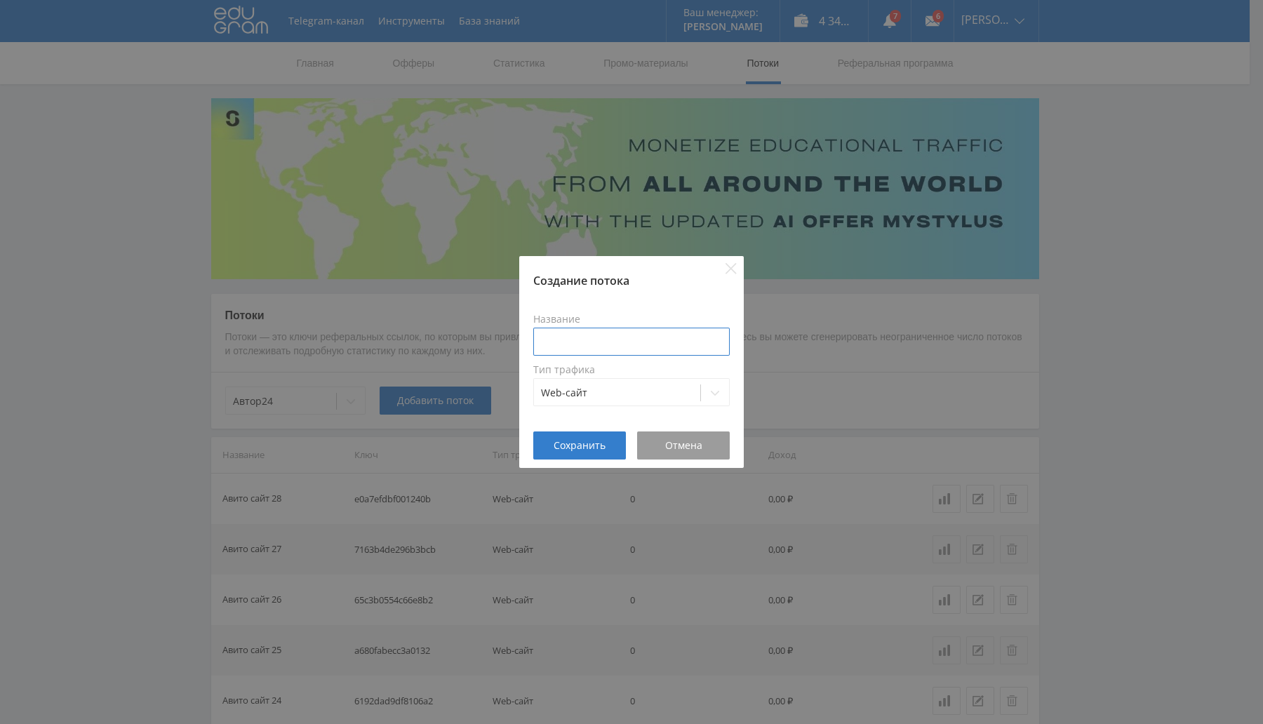
click at [677, 330] on input at bounding box center [631, 342] width 196 height 28
type input "Авито сайт 29"
click at [594, 448] on span "Сохранить" at bounding box center [580, 445] width 52 height 11
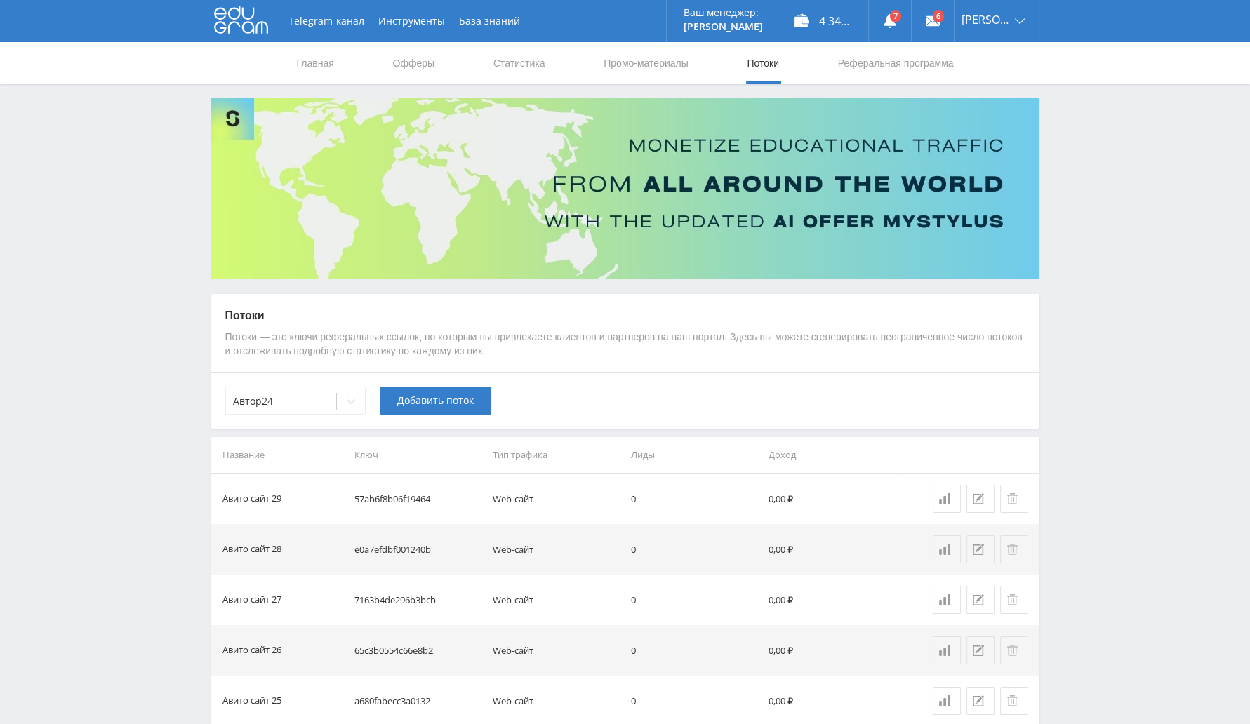
click at [378, 495] on td "57ab6f8b06f19464" at bounding box center [418, 499] width 138 height 51
copy td "57ab6f8b06f19464"
click at [429, 405] on span "Добавить поток" at bounding box center [435, 400] width 76 height 11
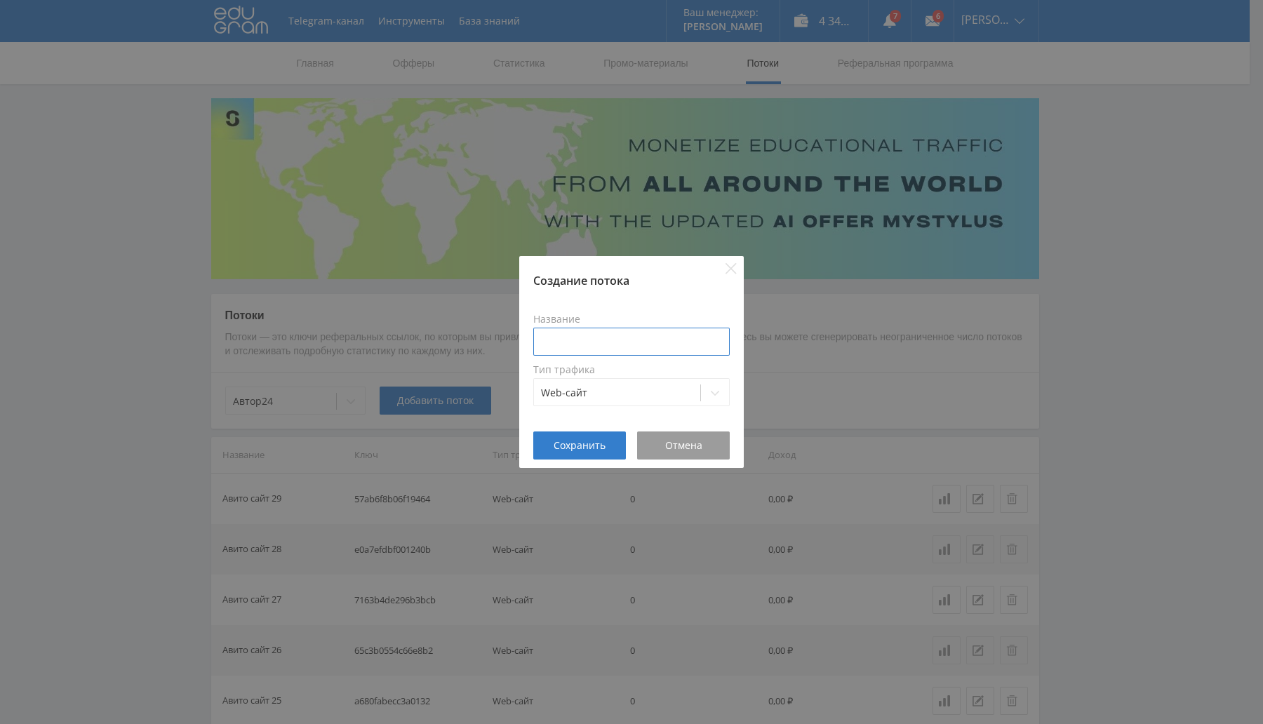
click at [601, 342] on input at bounding box center [631, 342] width 196 height 28
type input "Авито сайт 30"
click at [585, 453] on button "Сохранить" at bounding box center [579, 446] width 93 height 28
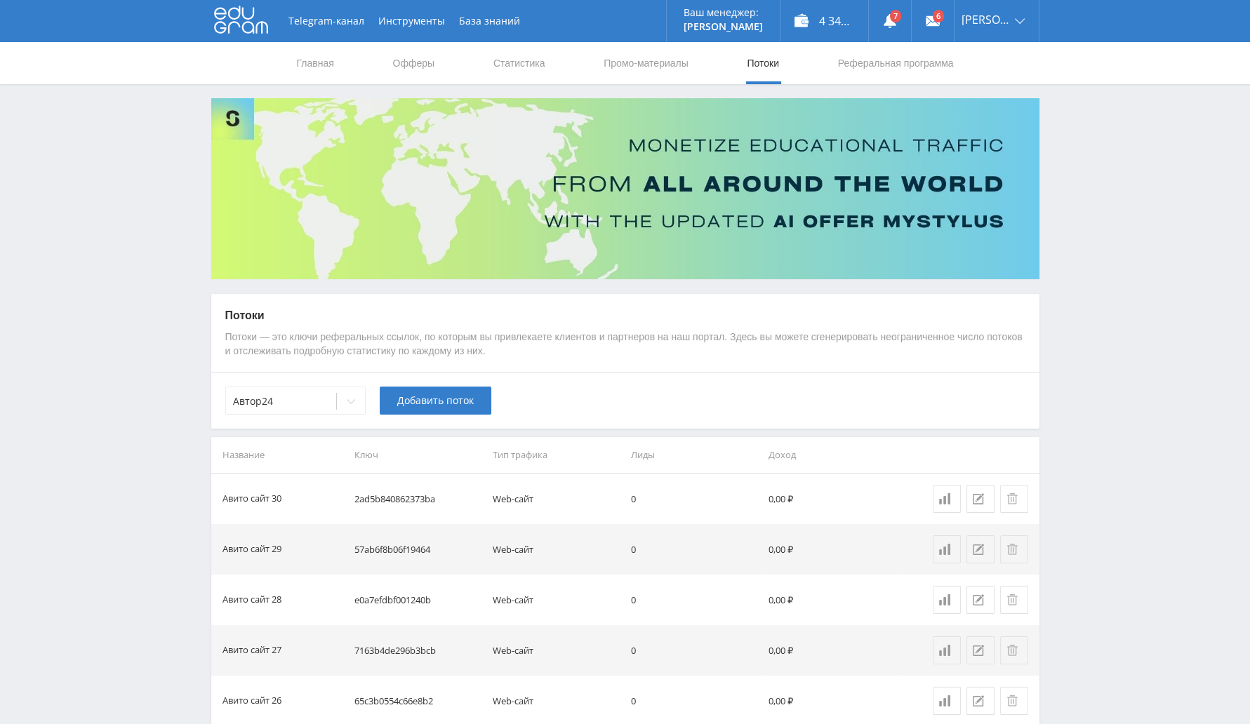
click at [407, 503] on td "2ad5b840862373ba" at bounding box center [418, 499] width 138 height 51
copy td "2ad5b840862373ba"
click at [403, 400] on span "Добавить поток" at bounding box center [435, 400] width 76 height 11
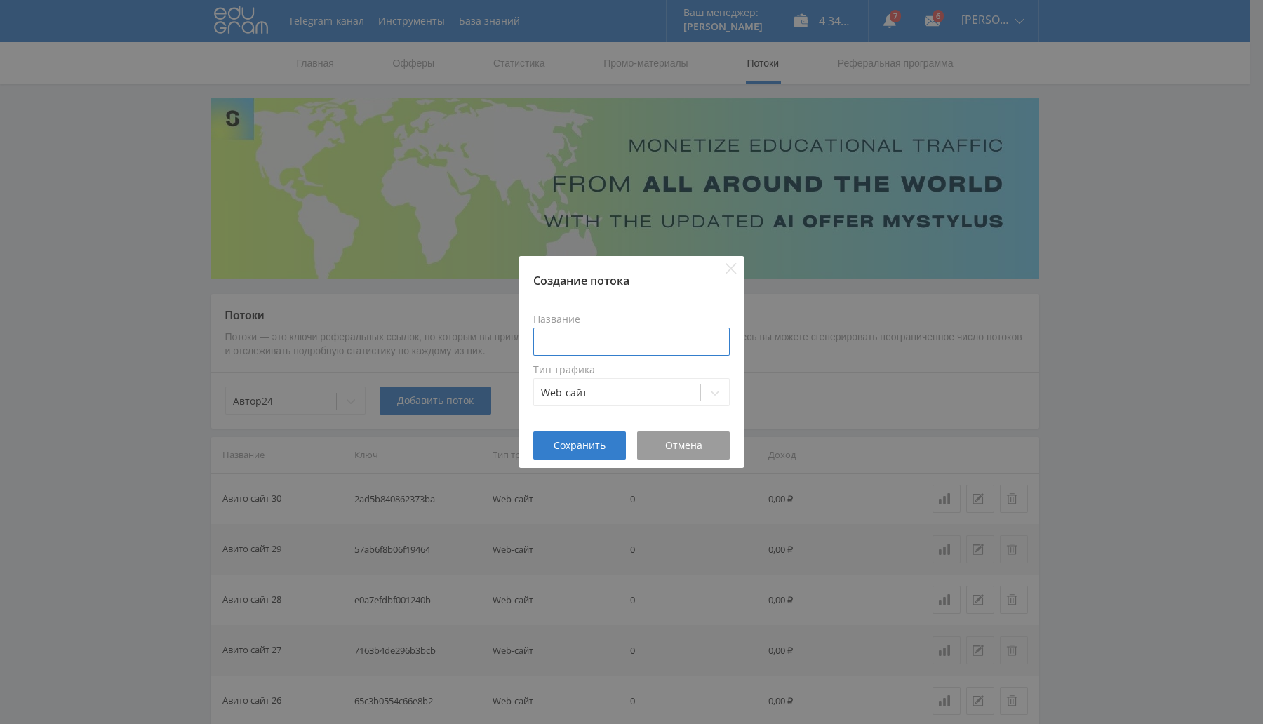
click at [632, 328] on input at bounding box center [631, 342] width 196 height 28
type input "Авито сайт 31"
click at [582, 442] on span "Сохранить" at bounding box center [580, 445] width 52 height 11
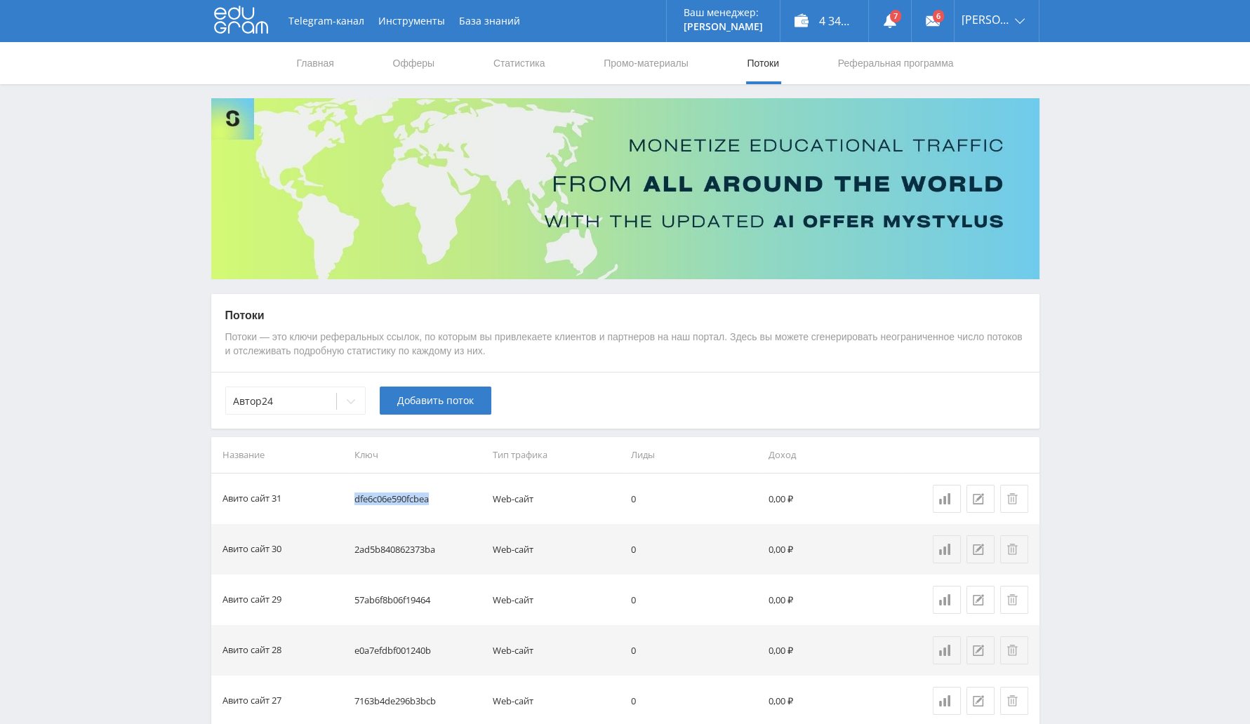
drag, startPoint x: 441, startPoint y: 498, endPoint x: 356, endPoint y: 499, distance: 84.2
click at [356, 499] on td "dfe6c06e590fcbea" at bounding box center [418, 499] width 138 height 51
copy td "dfe6c06e590fcbea"
click at [357, 556] on td "2ad5b840862373ba" at bounding box center [418, 549] width 138 height 51
click at [393, 552] on td "2ad5b840862373ba" at bounding box center [418, 549] width 138 height 51
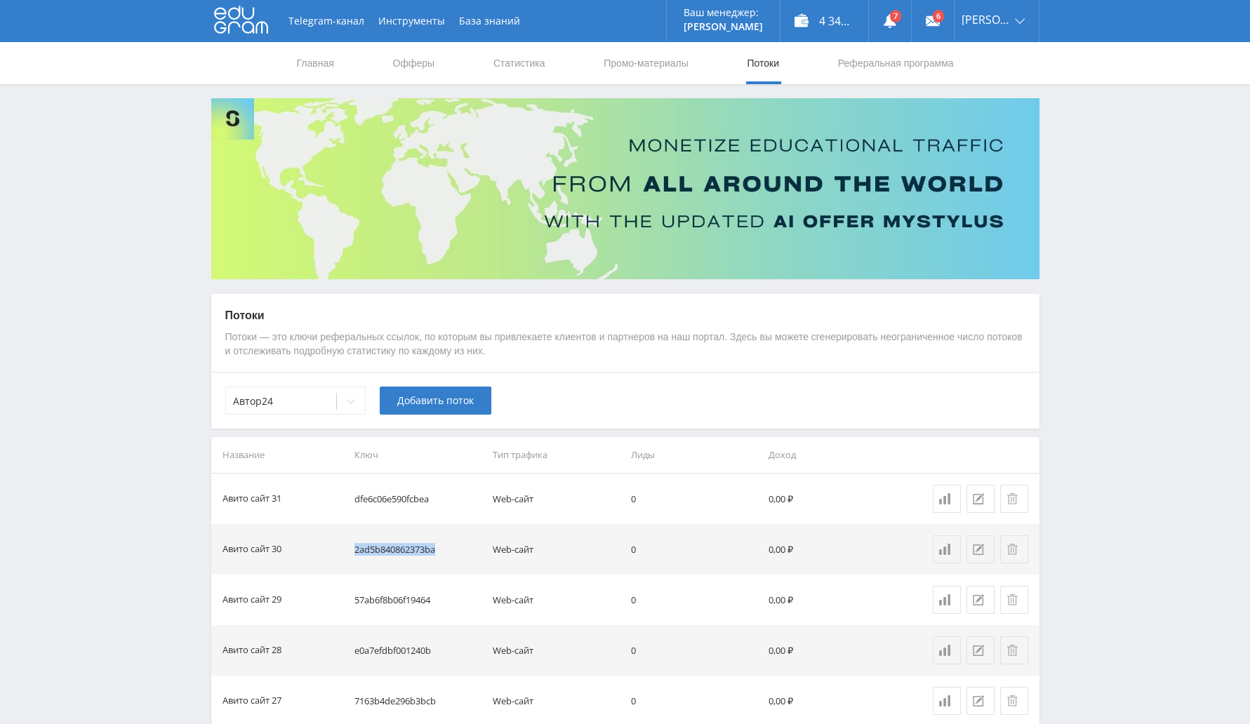
click at [393, 552] on td "2ad5b840862373ba" at bounding box center [418, 549] width 138 height 51
copy td "2ad5b840862373ba"
click at [410, 496] on td "dfe6c06e590fcbea" at bounding box center [418, 499] width 138 height 51
